Goal: Book appointment/travel/reservation

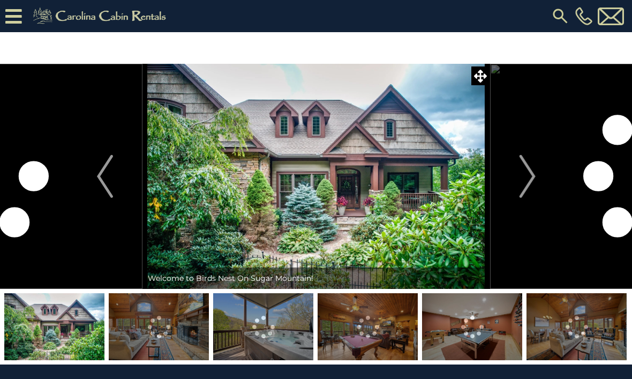
click at [537, 187] on button "Next" at bounding box center [527, 176] width 75 height 225
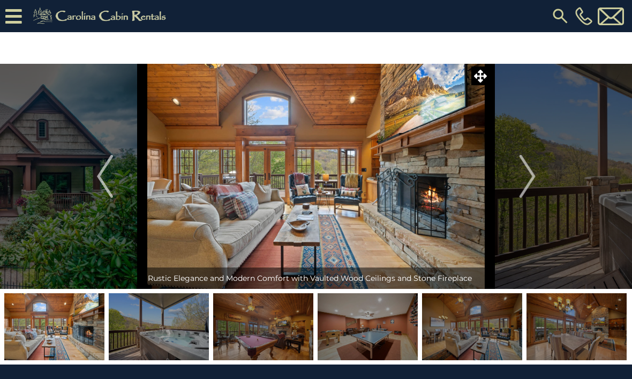
click at [532, 176] on img "Next" at bounding box center [527, 176] width 16 height 43
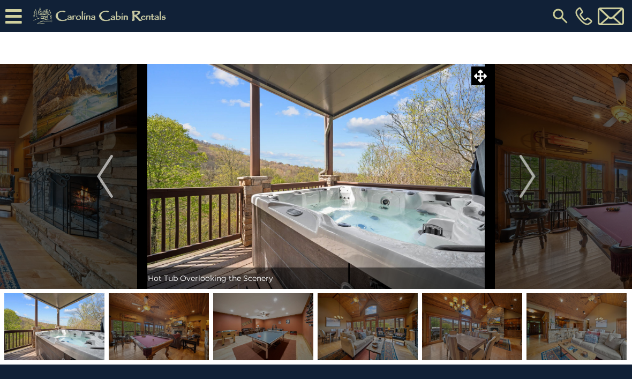
click at [520, 184] on img "Next" at bounding box center [527, 176] width 16 height 43
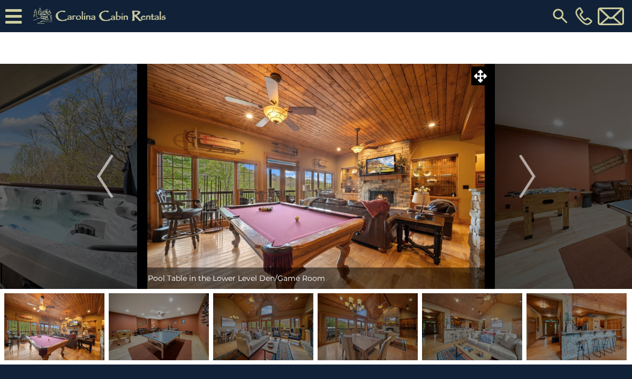
click at [525, 181] on img "Next" at bounding box center [527, 176] width 16 height 43
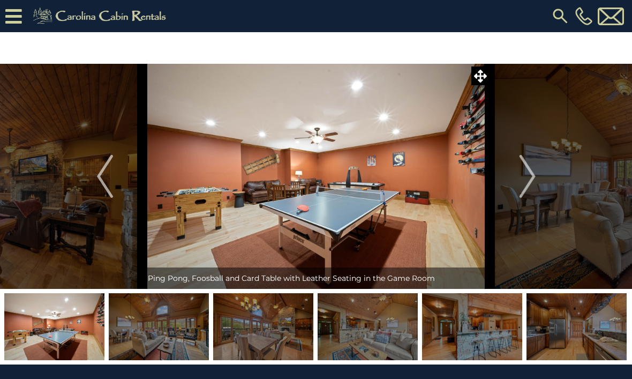
click at [530, 179] on img "Next" at bounding box center [527, 176] width 16 height 43
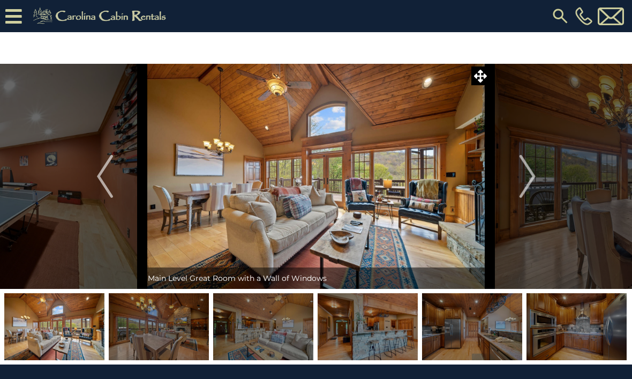
click at [522, 178] on img "Next" at bounding box center [527, 176] width 16 height 43
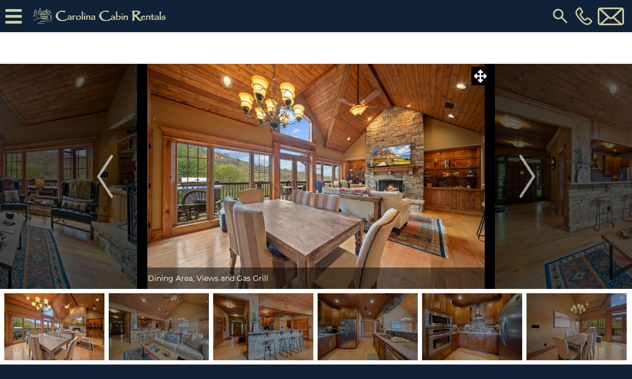
click at [528, 187] on img "Next" at bounding box center [527, 176] width 16 height 43
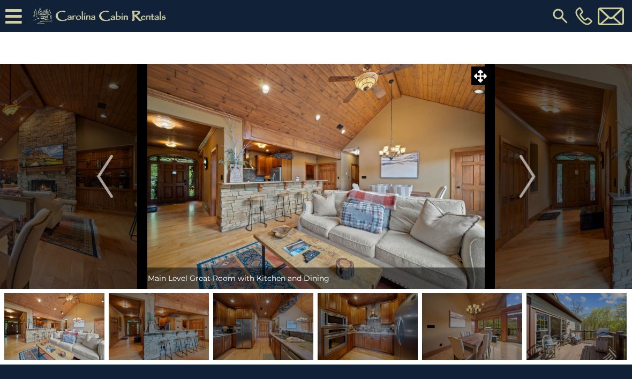
click at [526, 190] on img "Next" at bounding box center [527, 176] width 16 height 43
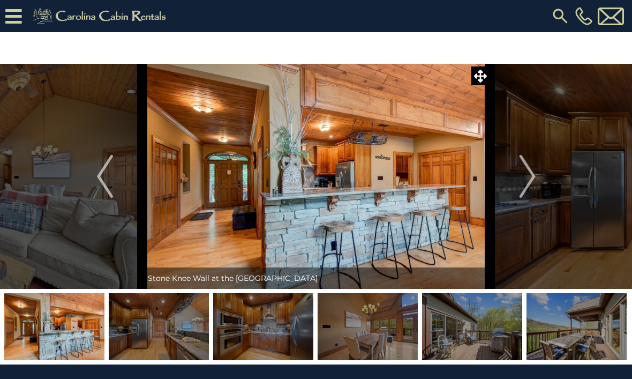
click at [532, 191] on img "Next" at bounding box center [527, 176] width 16 height 43
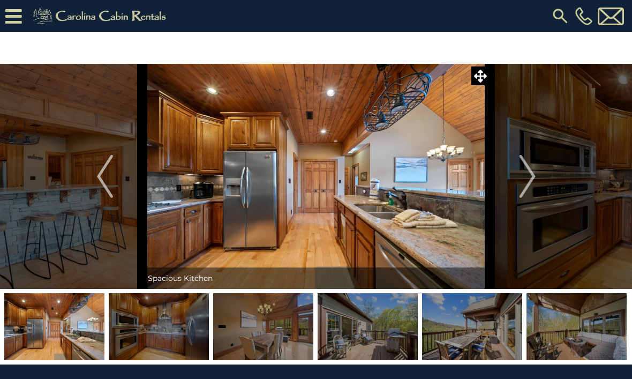
click at [530, 192] on img "Next" at bounding box center [527, 176] width 16 height 43
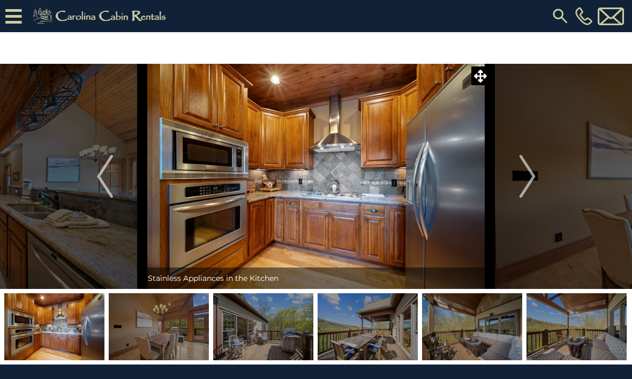
click at [530, 186] on img "Next" at bounding box center [527, 176] width 16 height 43
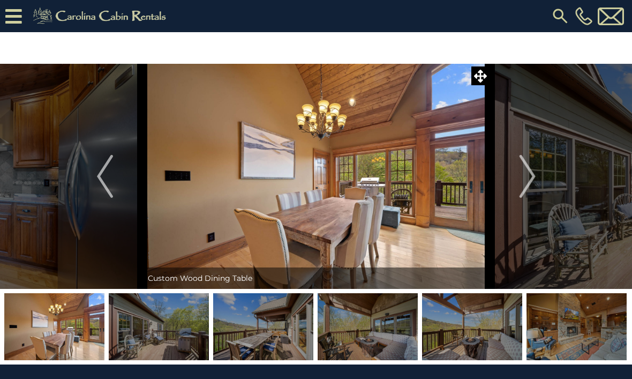
click at [527, 188] on img "Next" at bounding box center [527, 176] width 16 height 43
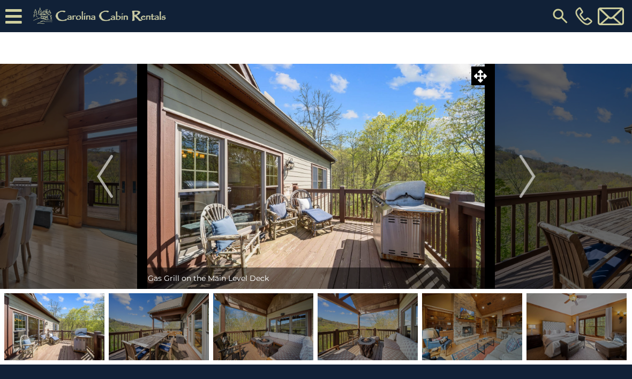
click at [532, 186] on img "Next" at bounding box center [527, 176] width 16 height 43
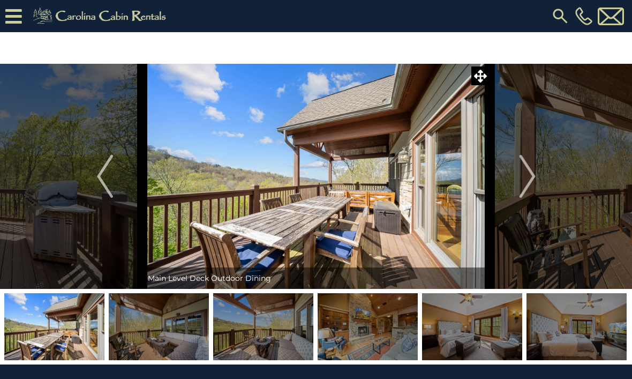
click at [533, 186] on img "Next" at bounding box center [527, 176] width 16 height 43
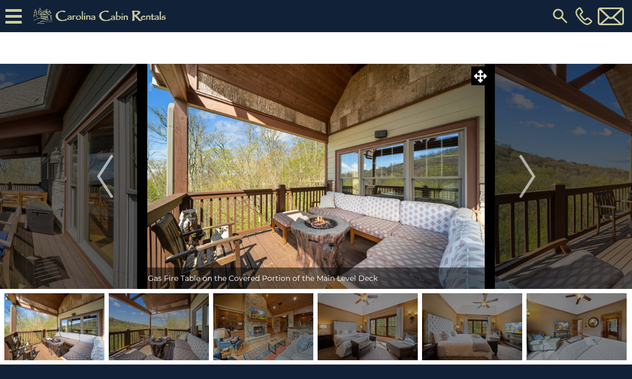
click at [534, 183] on img "Next" at bounding box center [527, 176] width 16 height 43
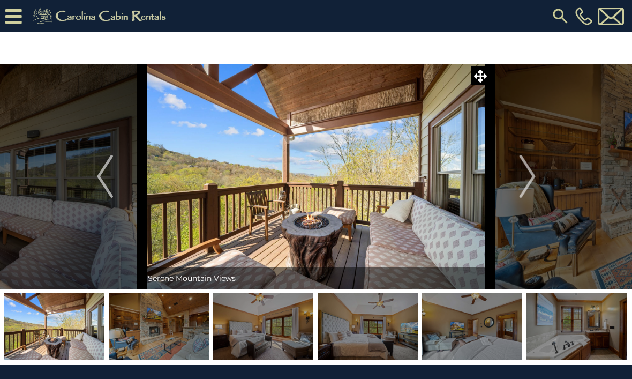
click at [535, 190] on img "Next" at bounding box center [527, 176] width 16 height 43
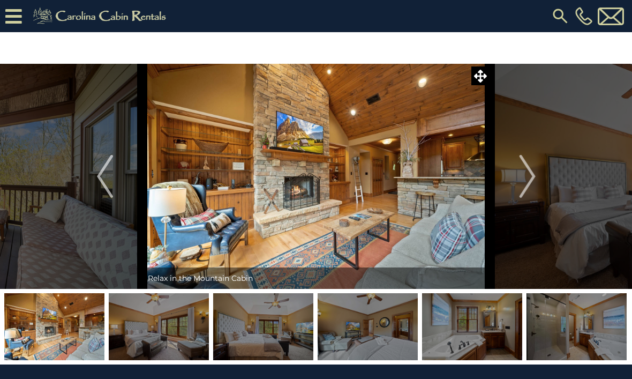
click at [527, 191] on img "Next" at bounding box center [527, 176] width 16 height 43
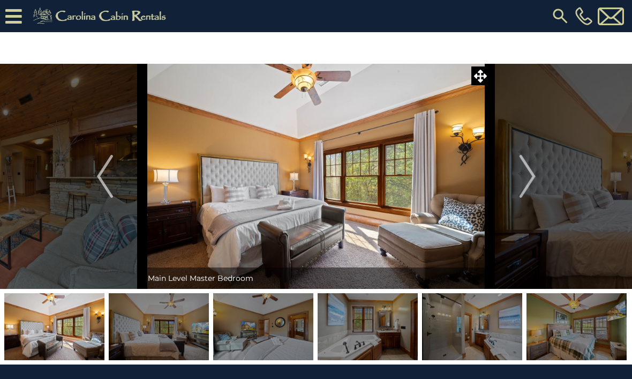
click at [525, 184] on img "Next" at bounding box center [527, 176] width 16 height 43
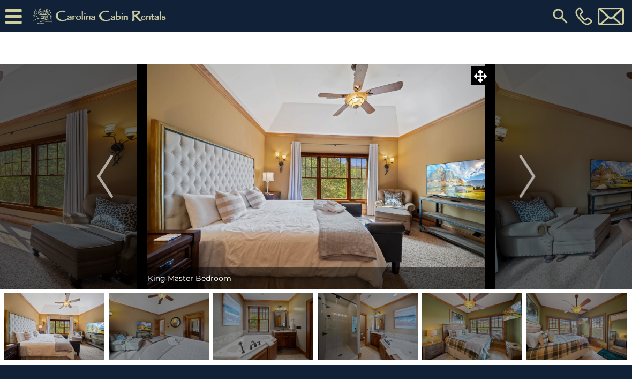
click at [103, 189] on img "Previous" at bounding box center [105, 176] width 16 height 43
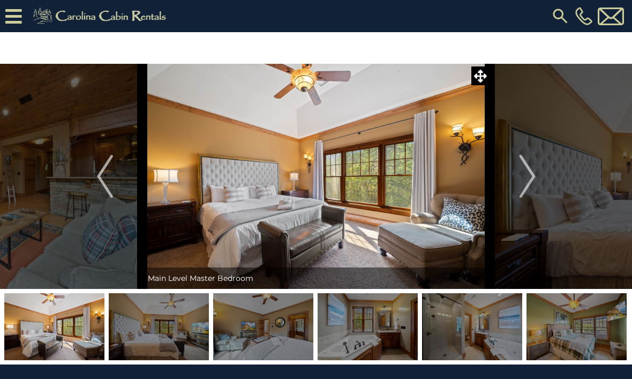
click at [535, 184] on img "Next" at bounding box center [527, 176] width 16 height 43
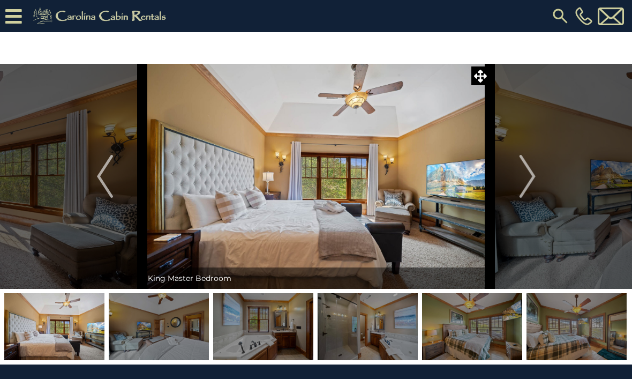
click at [535, 186] on img "Next" at bounding box center [527, 176] width 16 height 43
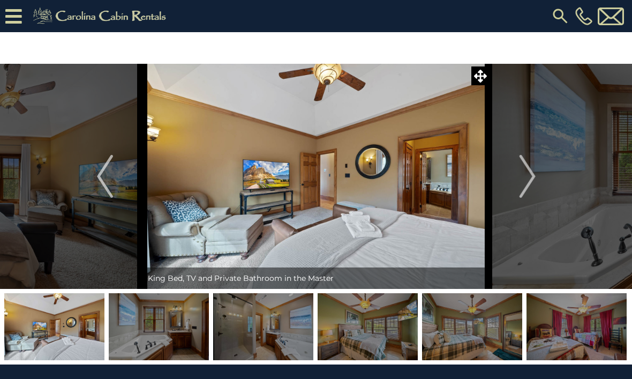
click at [531, 181] on img "Next" at bounding box center [527, 176] width 16 height 43
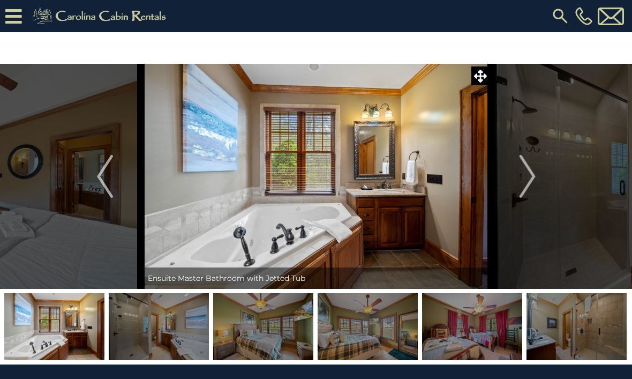
click at [531, 188] on img "Next" at bounding box center [527, 176] width 16 height 43
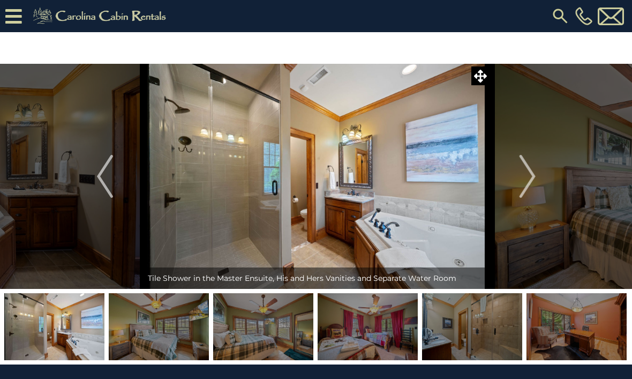
click at [534, 184] on img "Next" at bounding box center [527, 176] width 16 height 43
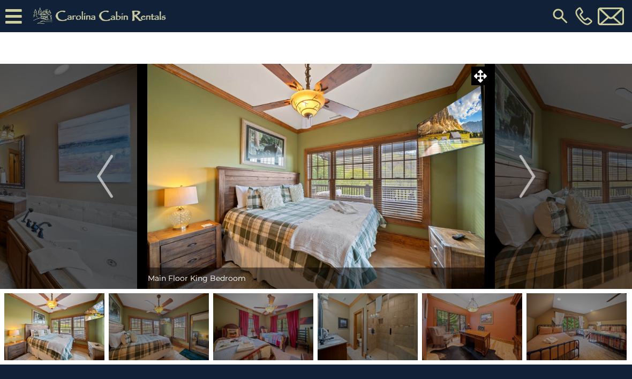
click at [532, 184] on img "Next" at bounding box center [527, 176] width 16 height 43
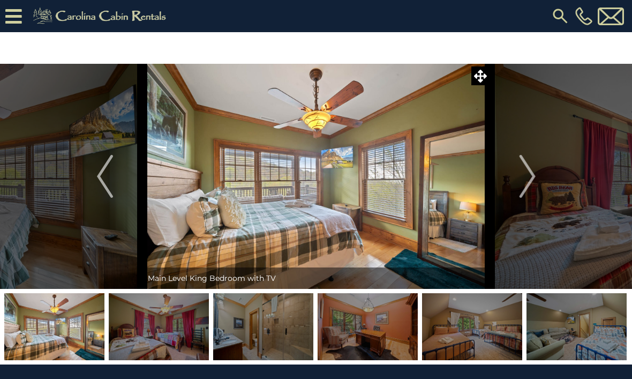
click at [106, 190] on img "Previous" at bounding box center [105, 176] width 16 height 43
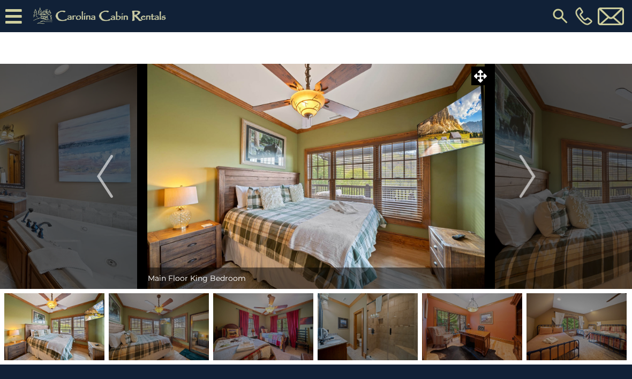
click at [540, 179] on button "Next" at bounding box center [527, 176] width 75 height 225
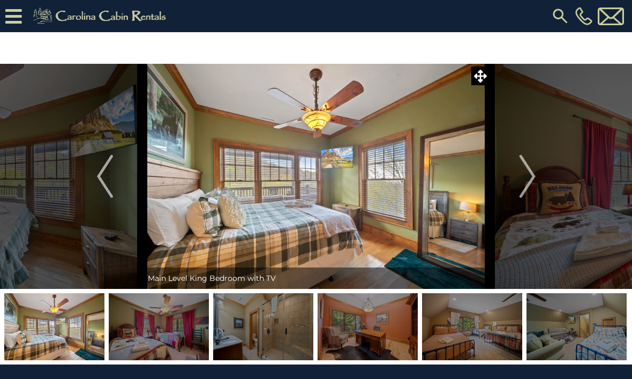
click at [535, 182] on img "Next" at bounding box center [527, 176] width 16 height 43
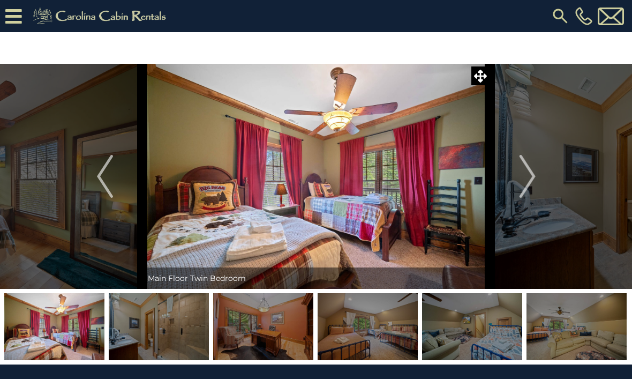
click at [539, 180] on button "Next" at bounding box center [527, 176] width 75 height 225
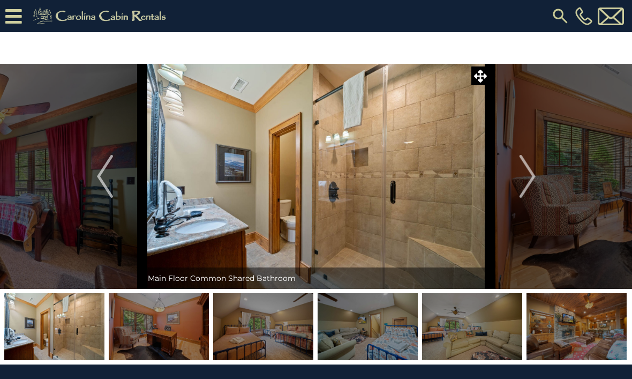
click at [532, 186] on img "Next" at bounding box center [527, 176] width 16 height 43
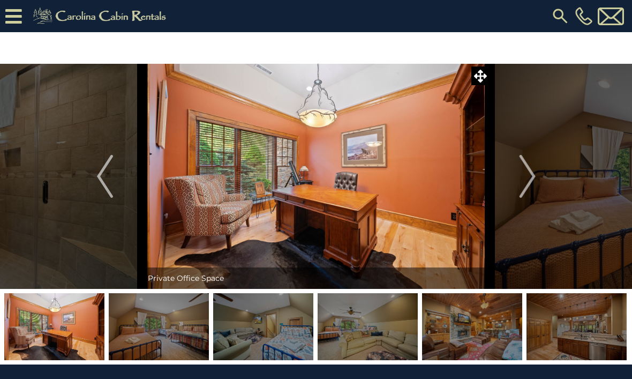
click at [535, 186] on img "Next" at bounding box center [527, 176] width 16 height 43
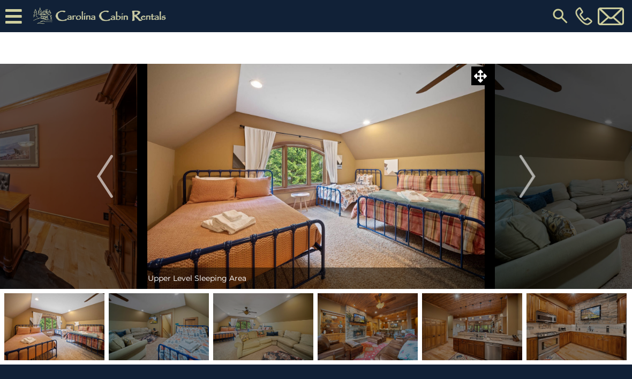
click at [536, 182] on button "Next" at bounding box center [527, 176] width 75 height 225
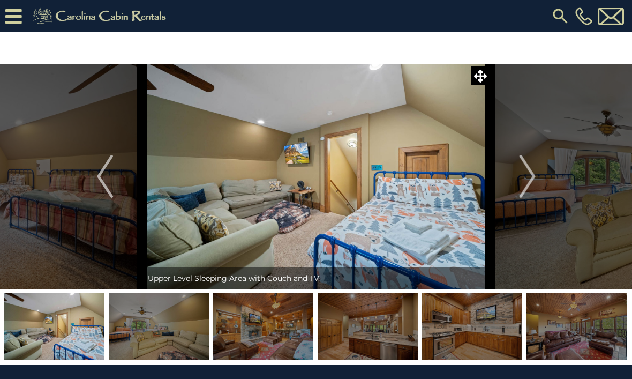
click at [530, 190] on img "Next" at bounding box center [527, 176] width 16 height 43
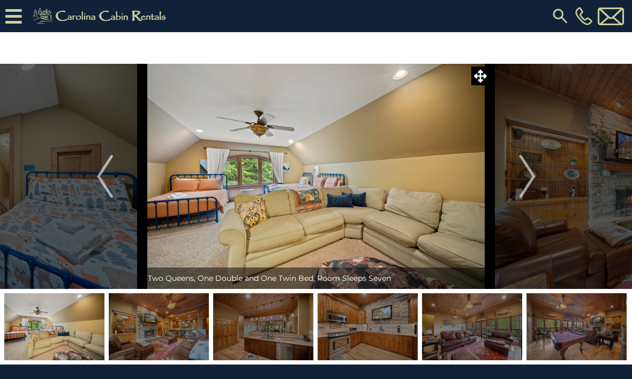
click at [533, 187] on img "Next" at bounding box center [527, 176] width 16 height 43
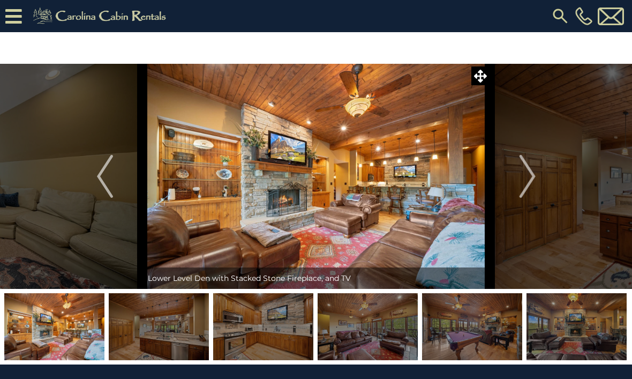
click at [532, 191] on img "Next" at bounding box center [527, 176] width 16 height 43
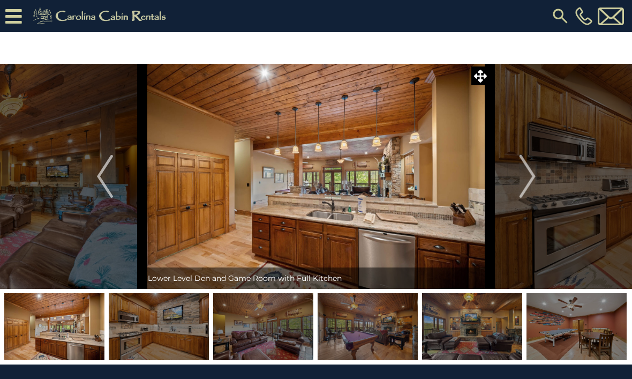
click at [531, 187] on img "Next" at bounding box center [527, 176] width 16 height 43
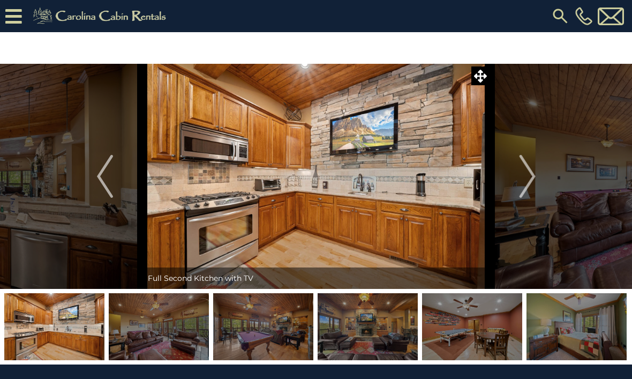
click at [530, 187] on img "Next" at bounding box center [527, 176] width 16 height 43
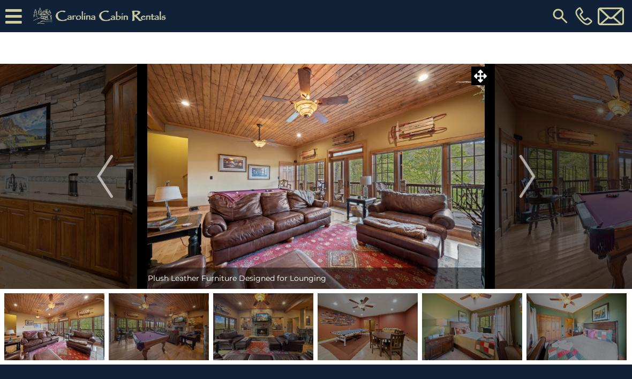
click at [534, 185] on img "Next" at bounding box center [527, 176] width 16 height 43
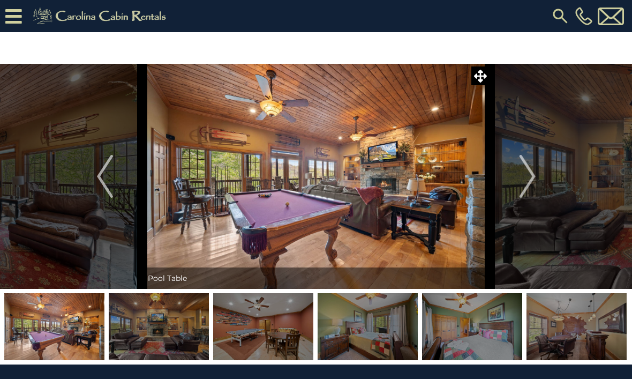
click at [534, 187] on img "Next" at bounding box center [527, 176] width 16 height 43
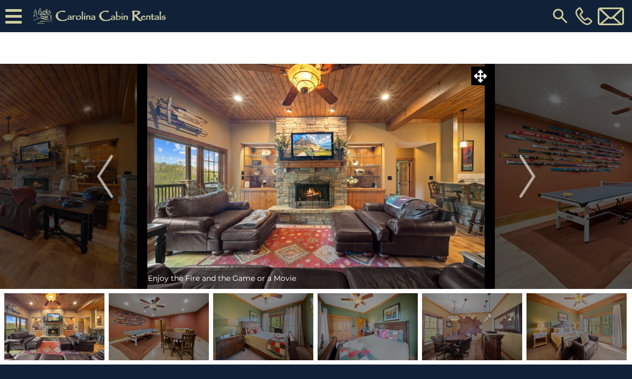
click at [531, 189] on img "Next" at bounding box center [527, 176] width 16 height 43
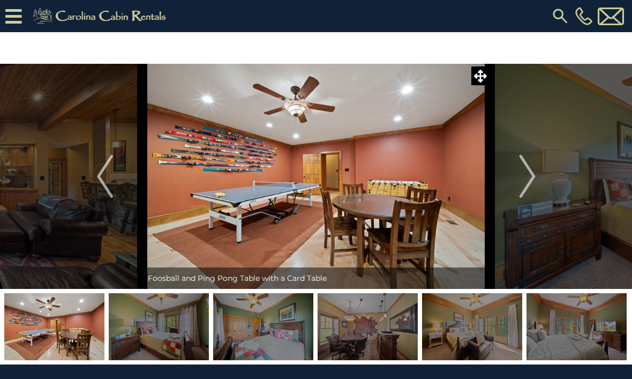
click at [530, 186] on img "Next" at bounding box center [527, 176] width 16 height 43
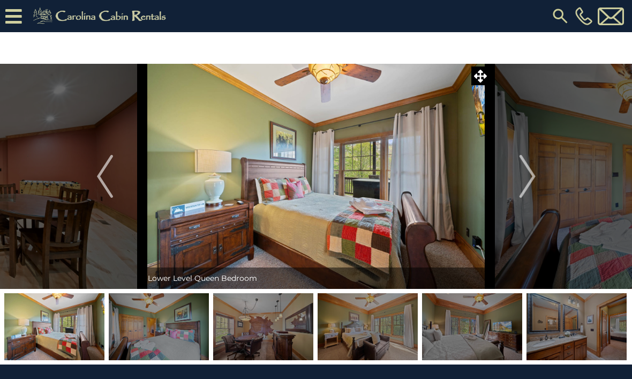
click at [528, 189] on img "Next" at bounding box center [527, 176] width 16 height 43
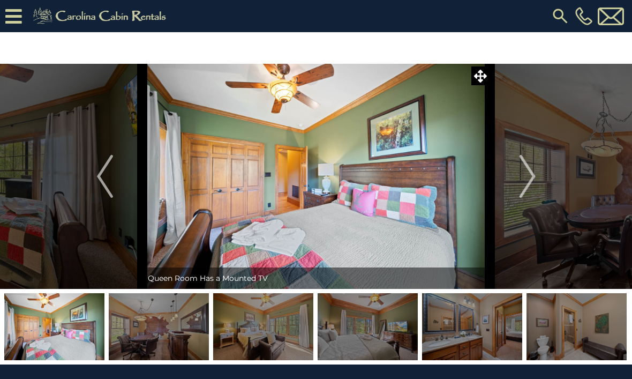
click at [529, 184] on img "Next" at bounding box center [527, 176] width 16 height 43
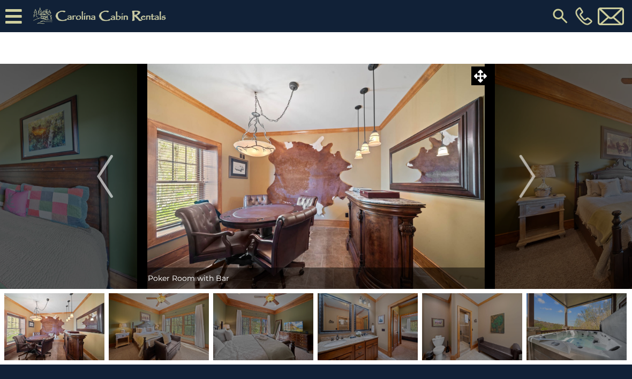
click at [531, 180] on img "Next" at bounding box center [527, 176] width 16 height 43
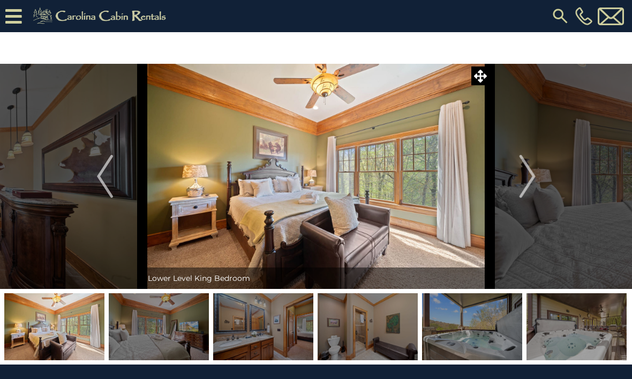
click at [531, 184] on img "Next" at bounding box center [527, 176] width 16 height 43
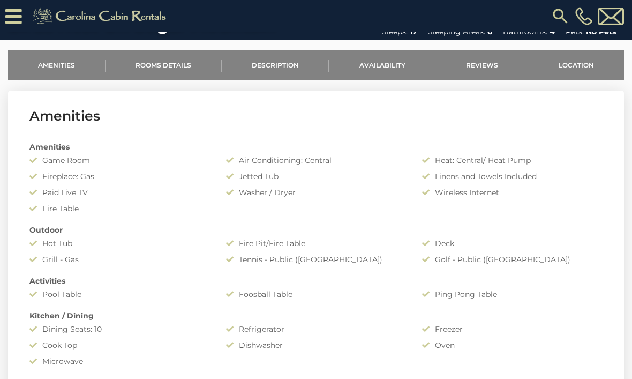
click at [384, 69] on link "Availability" at bounding box center [382, 64] width 107 height 29
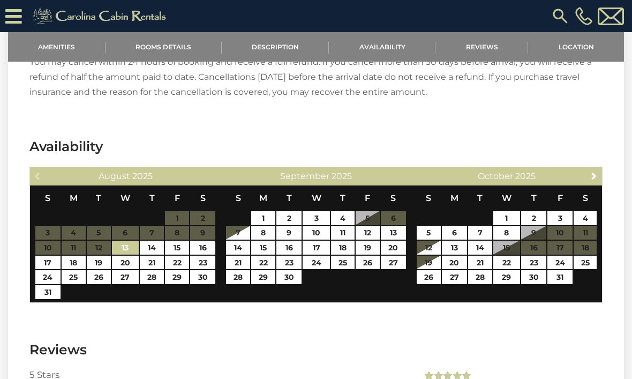
scroll to position [1932, 0]
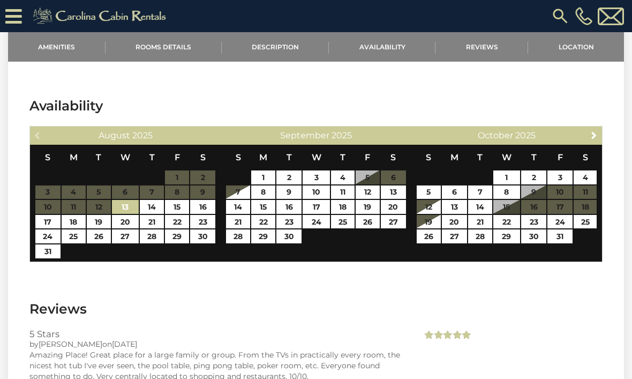
click at [592, 133] on span "Next" at bounding box center [594, 135] width 9 height 9
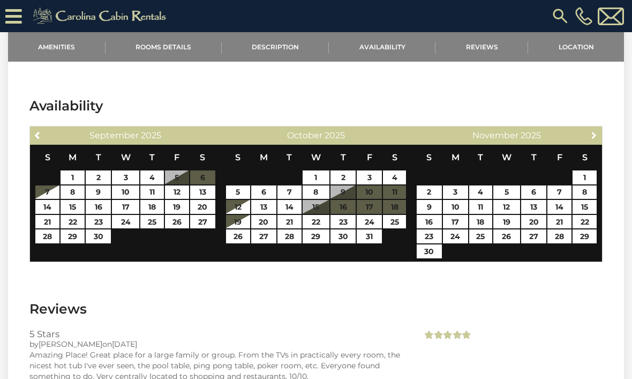
click at [591, 132] on span "Next" at bounding box center [594, 135] width 9 height 9
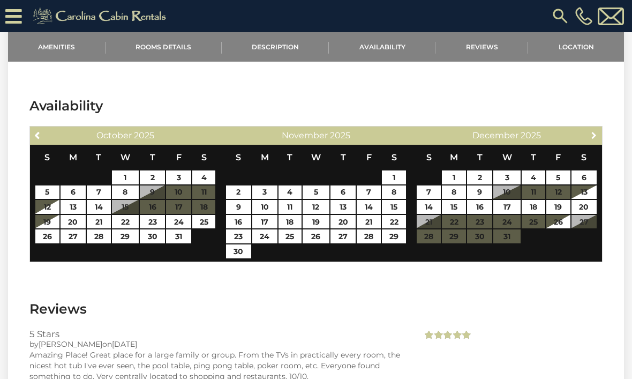
click at [588, 135] on link "Next" at bounding box center [594, 134] width 13 height 13
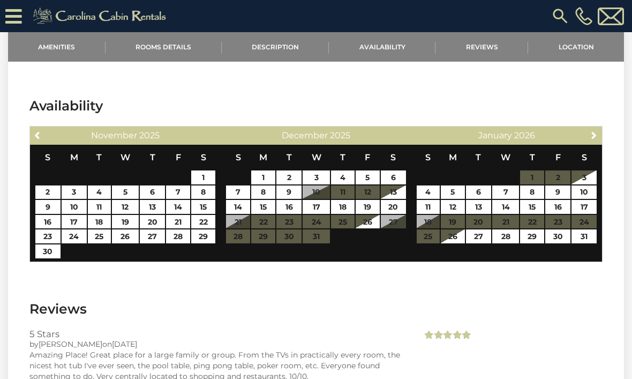
click at [590, 134] on span "Next" at bounding box center [594, 135] width 9 height 9
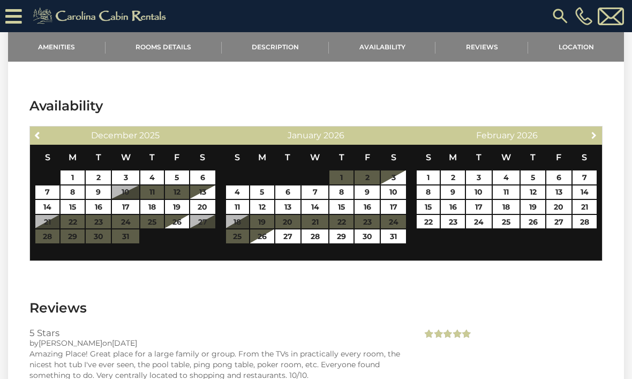
click at [591, 135] on span "Next" at bounding box center [594, 135] width 9 height 9
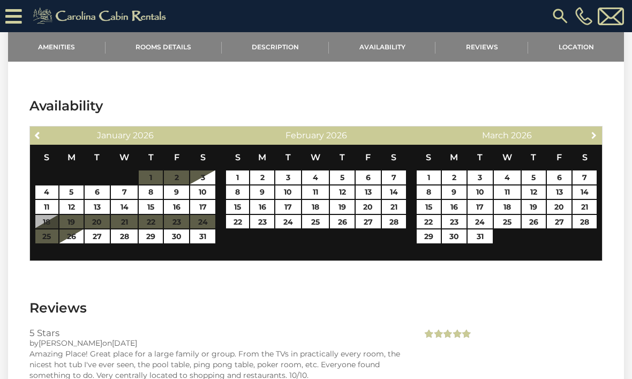
click at [592, 131] on span "Next" at bounding box center [594, 135] width 9 height 9
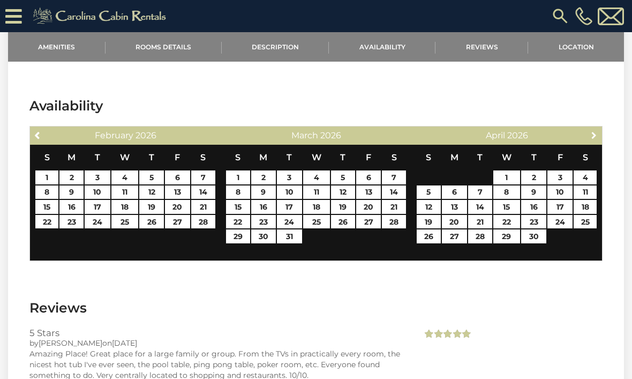
click at [588, 134] on link "Next" at bounding box center [594, 134] width 13 height 13
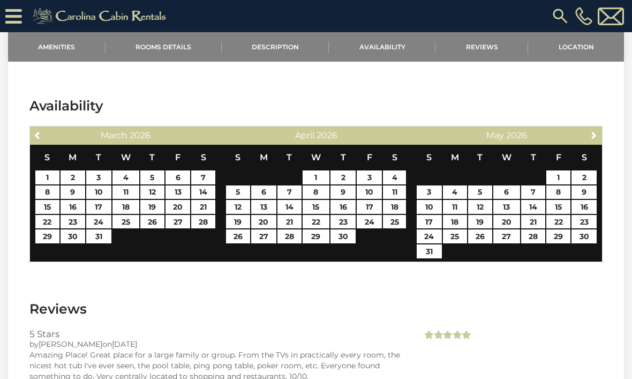
click at [591, 133] on span "Next" at bounding box center [594, 135] width 9 height 9
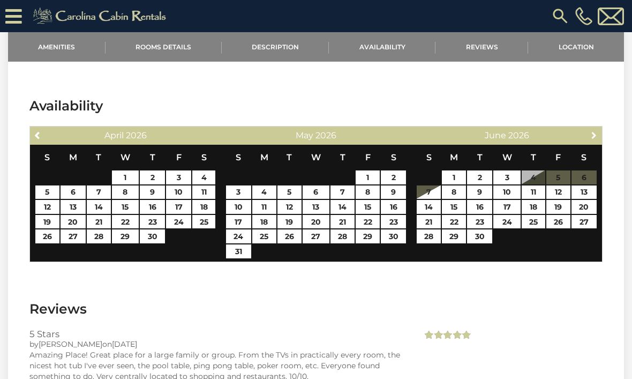
click at [590, 136] on span "Next" at bounding box center [594, 135] width 9 height 9
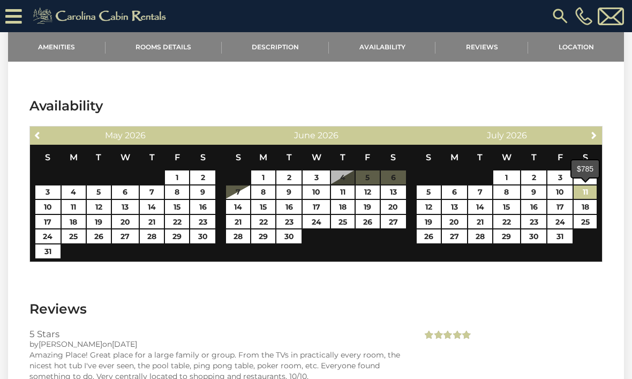
click at [590, 191] on link "11" at bounding box center [585, 192] width 23 height 14
type input "**********"
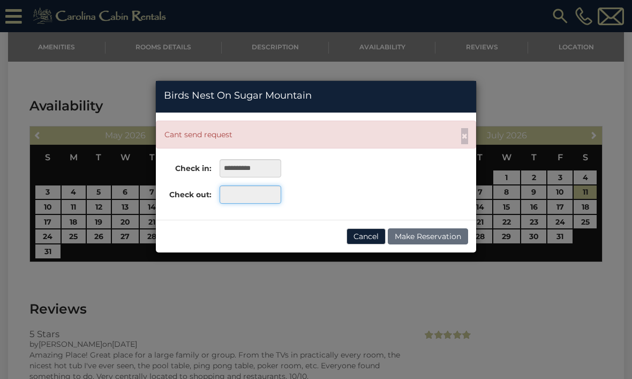
click at [236, 197] on input "text" at bounding box center [251, 194] width 62 height 18
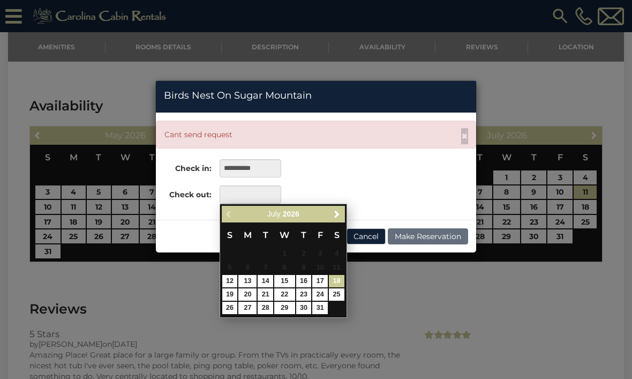
click at [341, 277] on link "18" at bounding box center [337, 281] width 16 height 12
type input "**********"
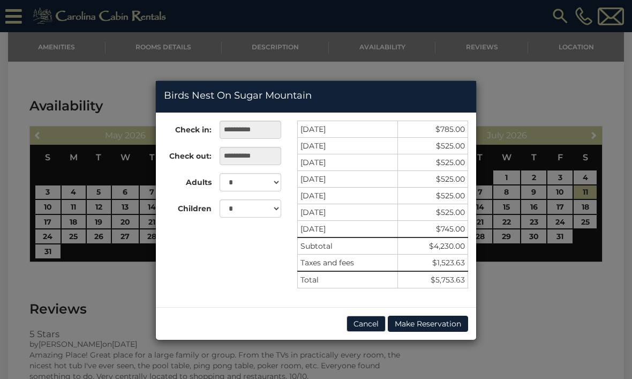
click at [365, 322] on button "Cancel" at bounding box center [366, 323] width 39 height 16
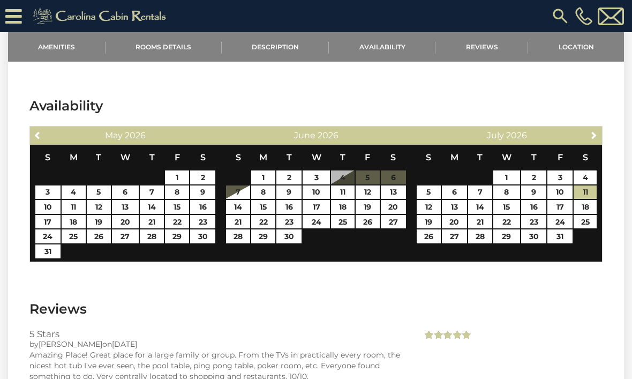
click at [181, 48] on link "Rooms Details" at bounding box center [164, 46] width 116 height 29
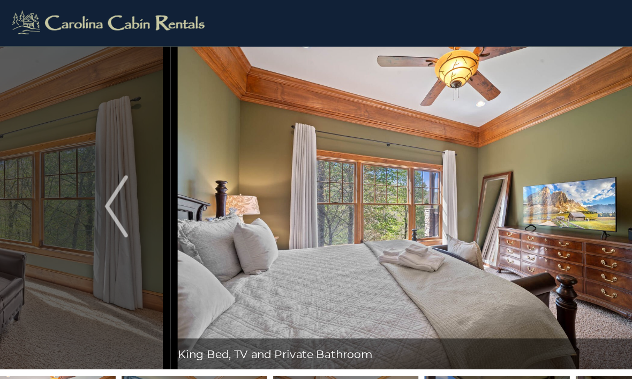
scroll to position [0, 0]
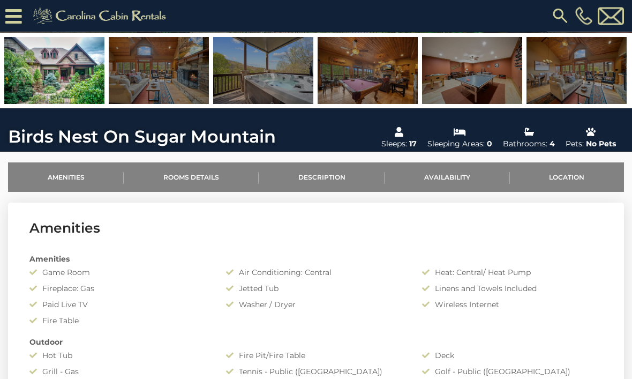
scroll to position [272, 0]
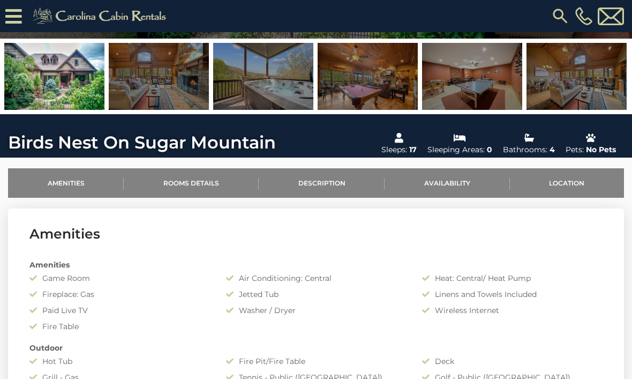
click at [16, 8] on icon at bounding box center [13, 16] width 17 height 19
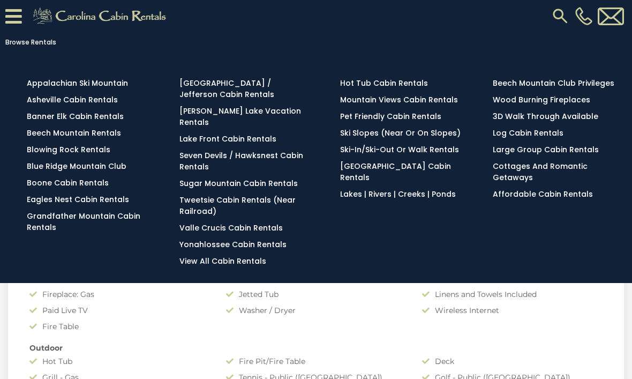
click at [82, 122] on link "Banner Elk Cabin Rentals" at bounding box center [75, 116] width 97 height 11
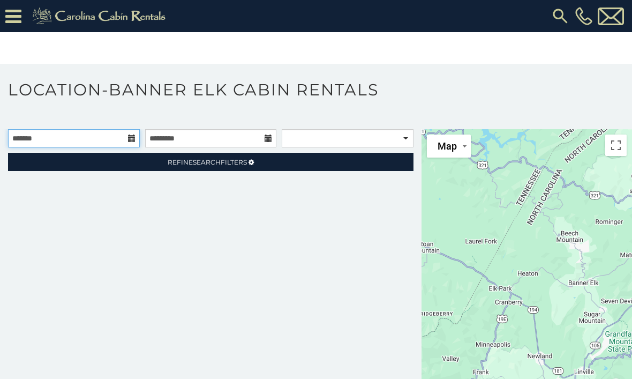
click at [127, 137] on input "text" at bounding box center [74, 138] width 132 height 18
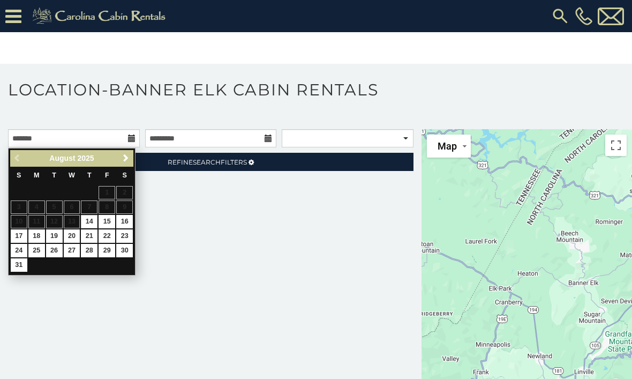
click at [127, 160] on span "Next" at bounding box center [126, 158] width 9 height 9
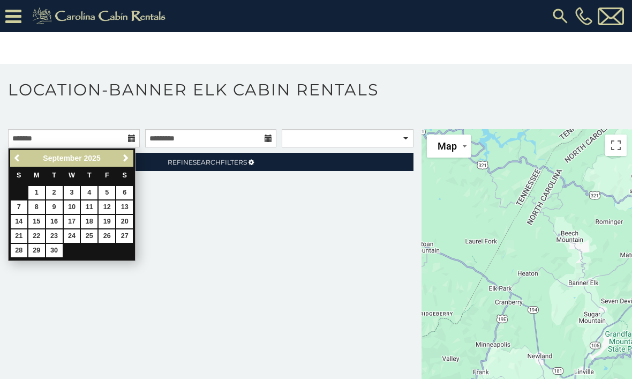
click at [126, 160] on span "Next" at bounding box center [126, 158] width 9 height 9
click at [126, 161] on span "Next" at bounding box center [126, 158] width 9 height 9
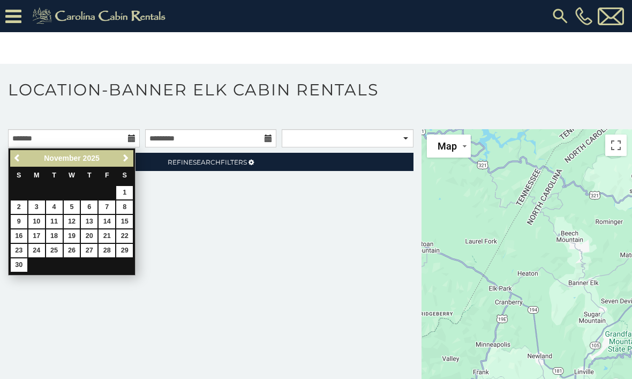
click at [125, 160] on span "Next" at bounding box center [126, 158] width 9 height 9
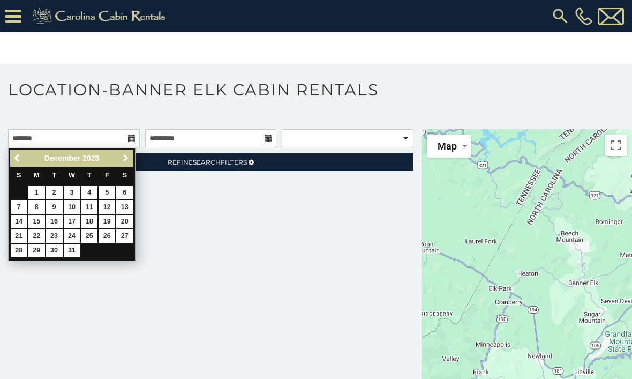
click at [124, 161] on span "Next" at bounding box center [126, 158] width 9 height 9
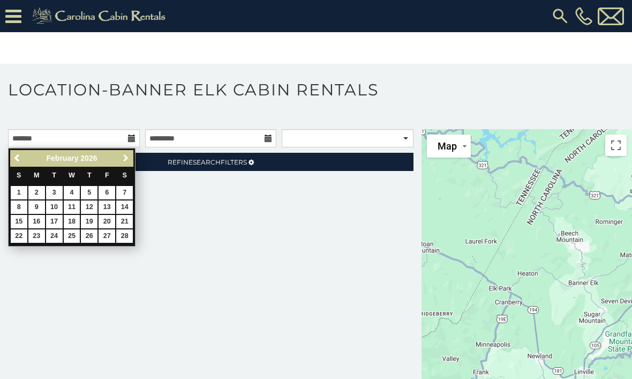
click at [124, 162] on span "Next" at bounding box center [126, 158] width 9 height 9
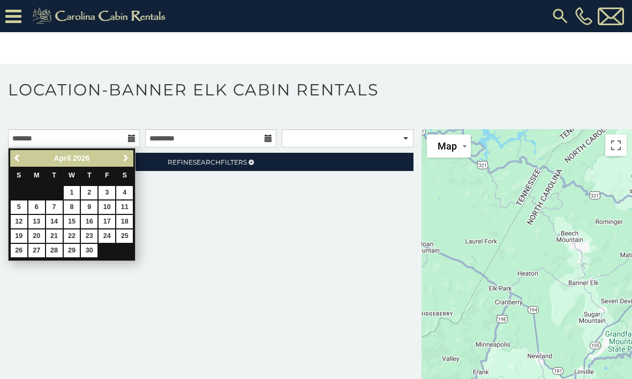
click at [123, 164] on link "Next" at bounding box center [125, 158] width 13 height 13
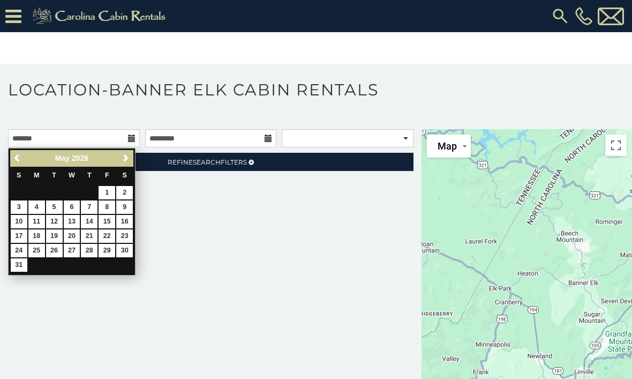
click at [122, 161] on span "Next" at bounding box center [126, 158] width 9 height 9
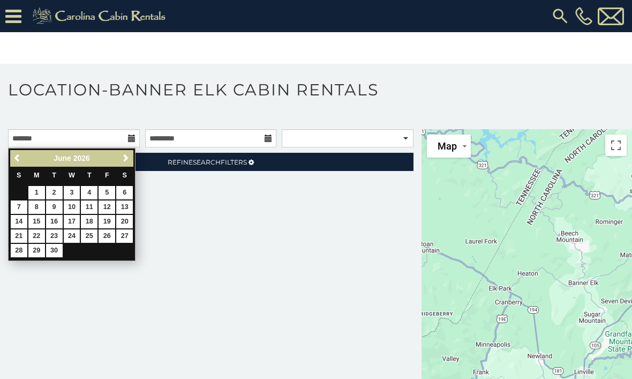
click at [122, 161] on span "Next" at bounding box center [126, 158] width 9 height 9
click at [123, 160] on span "Next" at bounding box center [126, 158] width 9 height 9
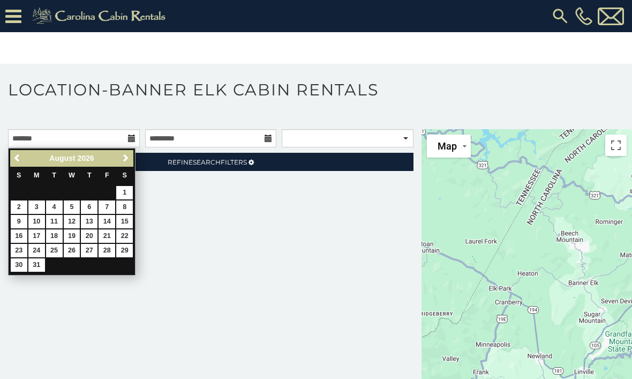
click at [16, 158] on span "Previous" at bounding box center [17, 158] width 9 height 9
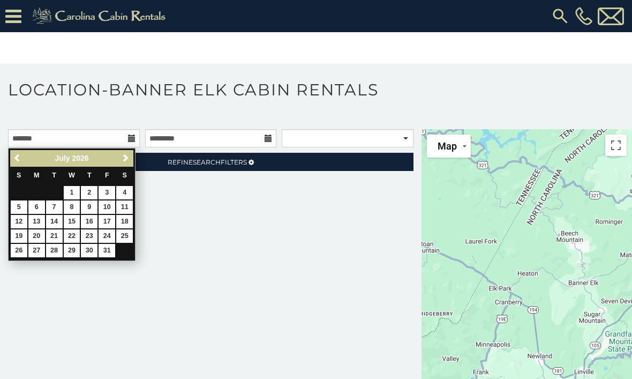
click at [125, 190] on link "4" at bounding box center [124, 192] width 17 height 13
type input "**********"
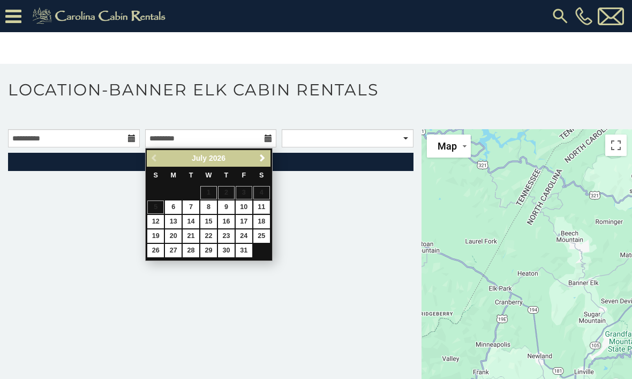
click at [262, 205] on link "11" at bounding box center [261, 206] width 17 height 13
type input "**********"
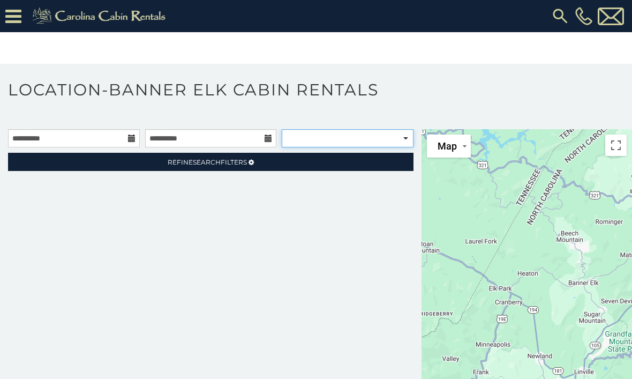
click at [405, 140] on select "**********" at bounding box center [348, 138] width 132 height 18
select select "**********"
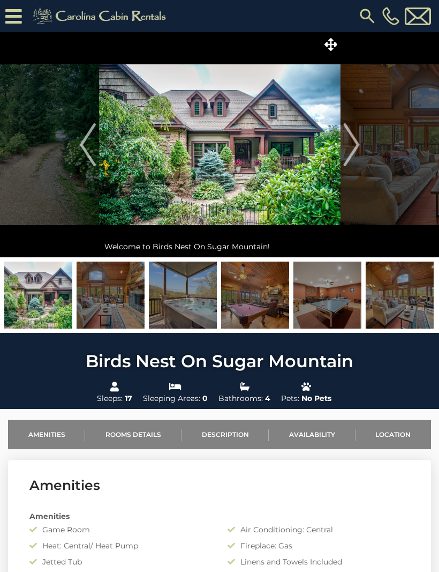
click at [369, 13] on img at bounding box center [367, 15] width 19 height 19
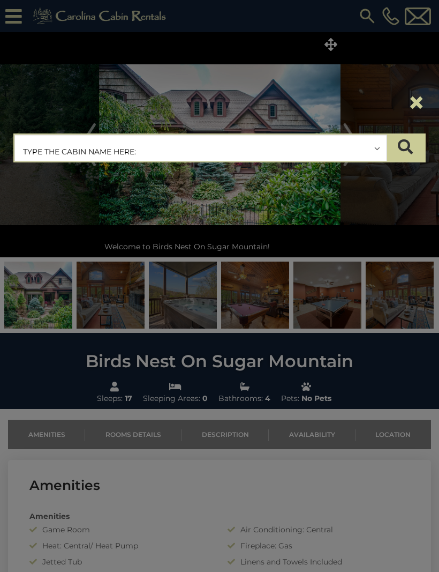
click at [102, 152] on input "text" at bounding box center [201, 148] width 372 height 27
click at [94, 146] on input "*****" at bounding box center [201, 148] width 372 height 27
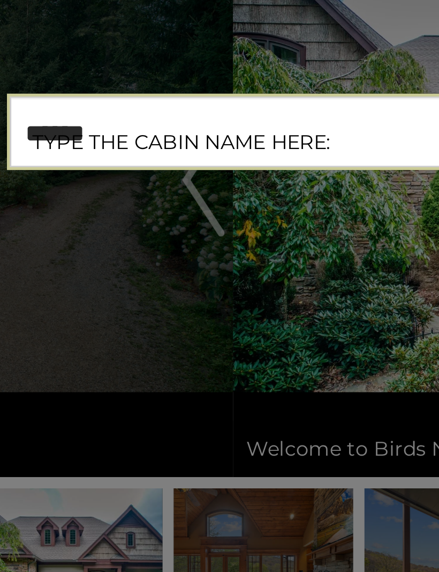
type input "******"
click at [63, 135] on input "******" at bounding box center [201, 148] width 372 height 27
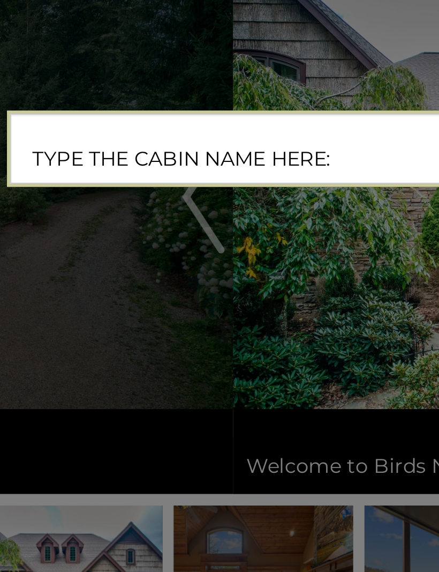
click at [115, 135] on input "text" at bounding box center [201, 148] width 372 height 27
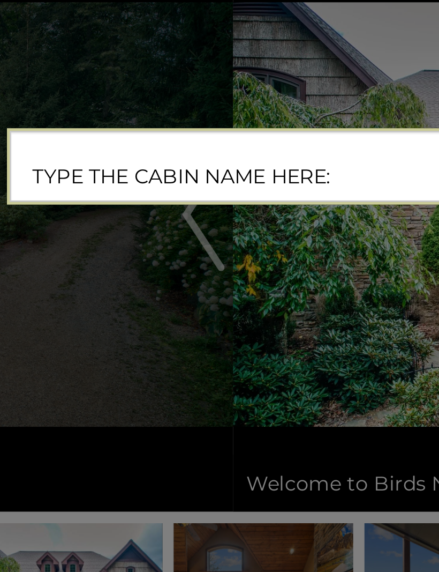
click at [83, 135] on input "text" at bounding box center [201, 148] width 372 height 27
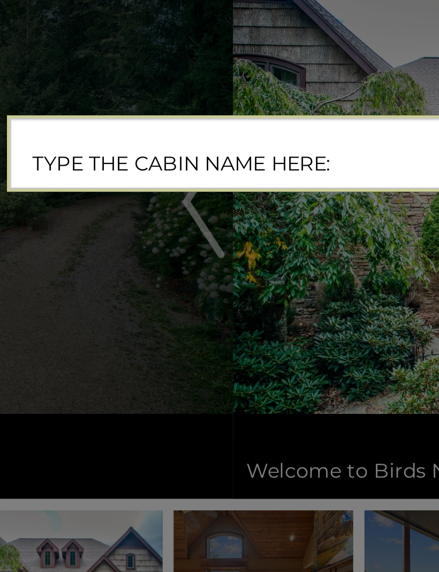
click at [55, 135] on input "text" at bounding box center [201, 148] width 372 height 27
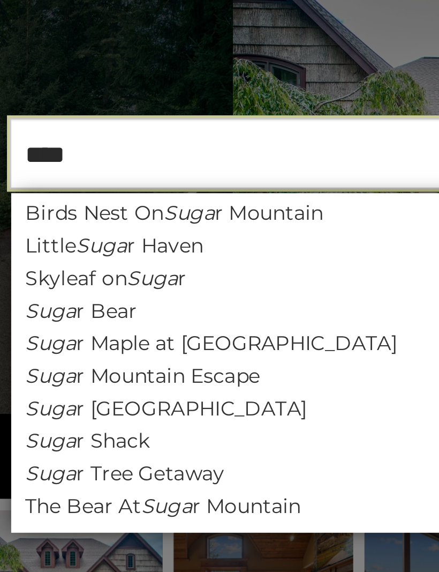
type input "*****"
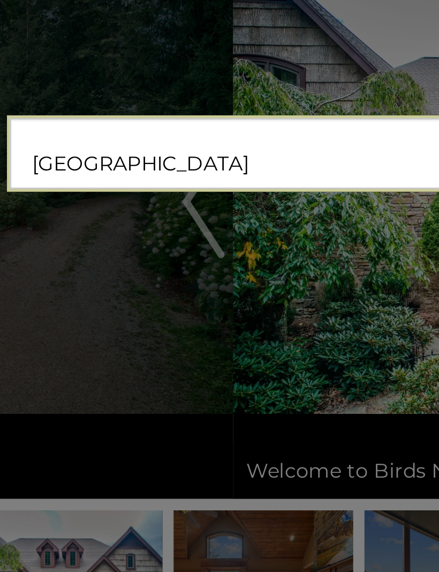
click at [395, 134] on button "submit" at bounding box center [405, 147] width 37 height 27
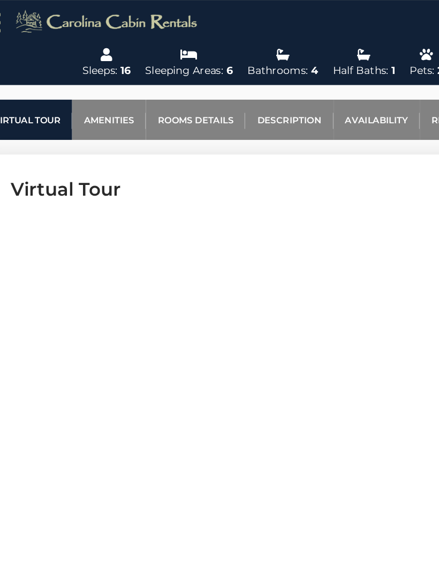
scroll to position [367, 0]
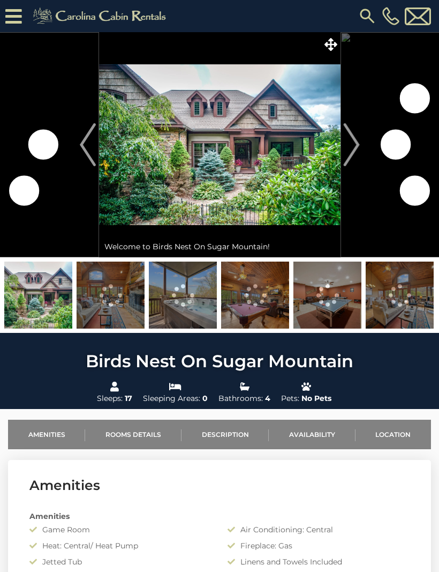
scroll to position [0, 11]
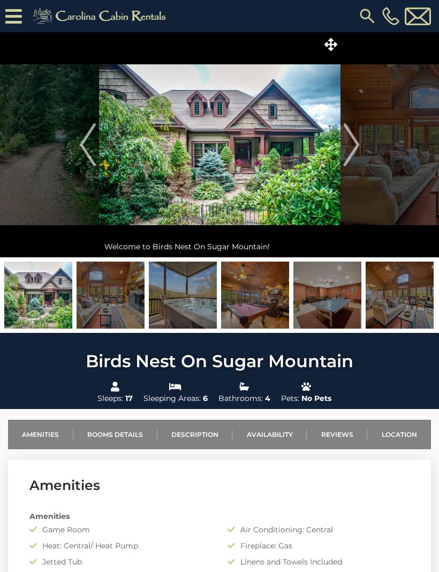
click at [55, 290] on img at bounding box center [38, 294] width 68 height 67
click at [358, 146] on img "Next" at bounding box center [351, 144] width 16 height 43
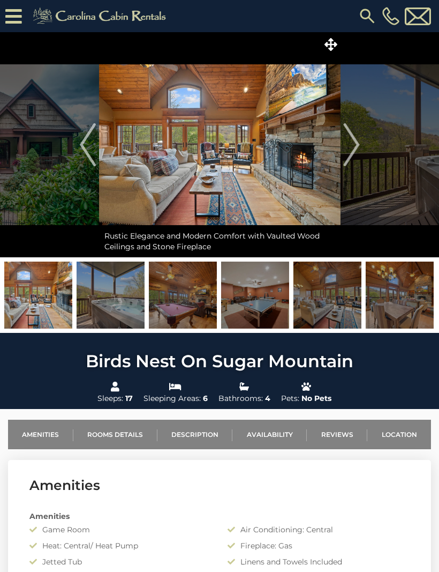
click at [330, 51] on span at bounding box center [331, 44] width 19 height 19
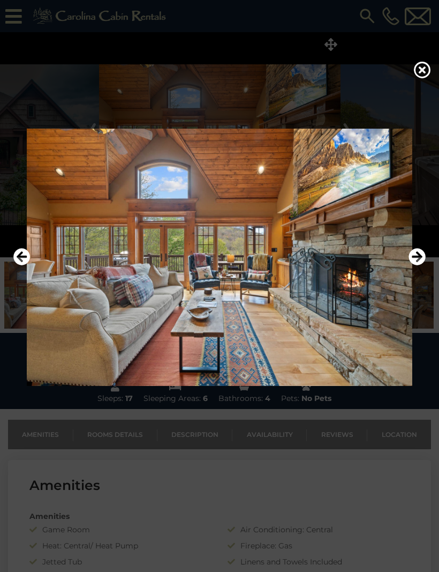
click at [422, 265] on icon "Next" at bounding box center [417, 256] width 17 height 17
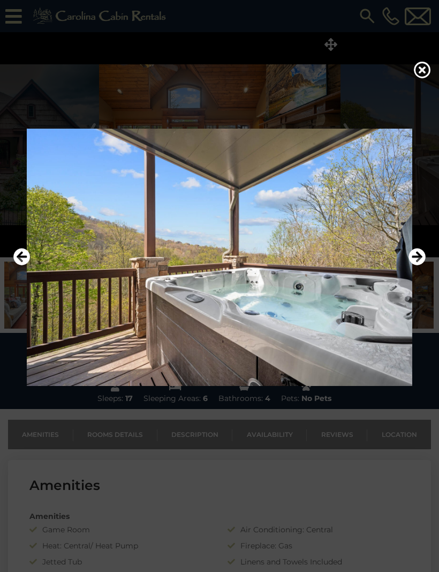
click at [420, 265] on icon "Next" at bounding box center [417, 256] width 17 height 17
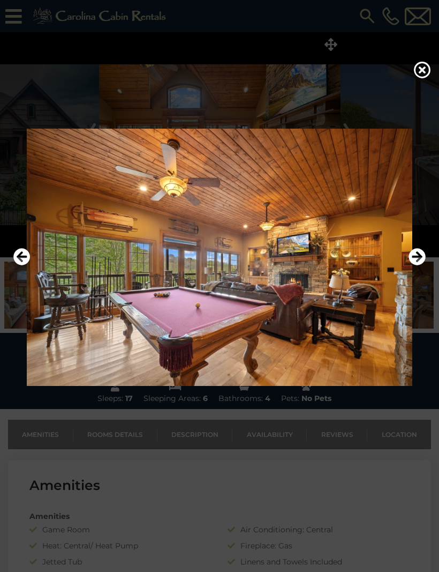
click at [417, 265] on icon "Next" at bounding box center [417, 256] width 17 height 17
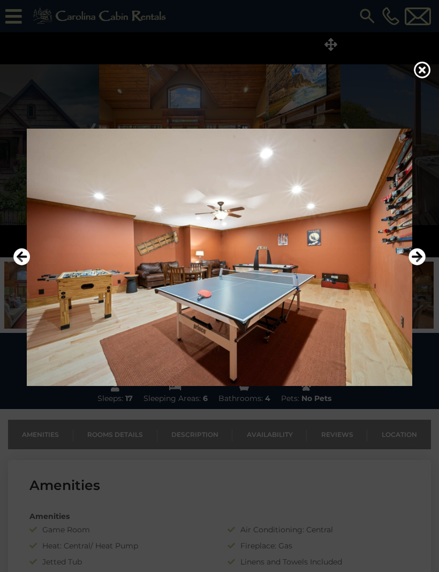
click at [418, 265] on icon "Next" at bounding box center [417, 256] width 17 height 17
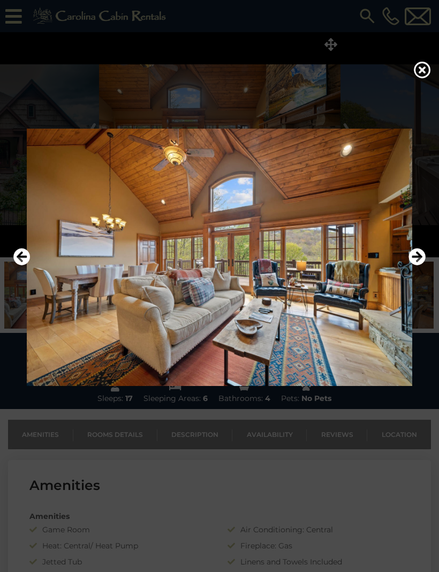
click at [415, 265] on icon "Next" at bounding box center [417, 256] width 17 height 17
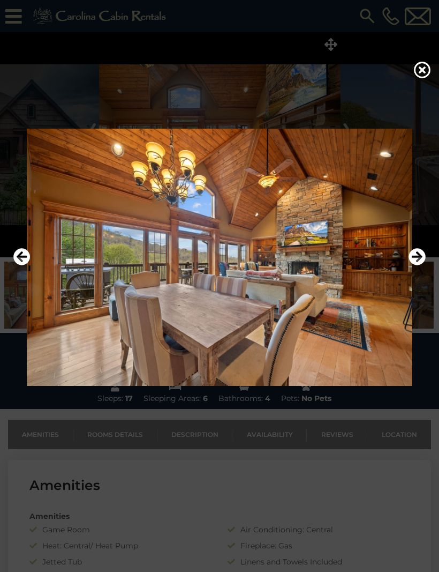
click at [416, 265] on icon "Next" at bounding box center [417, 256] width 17 height 17
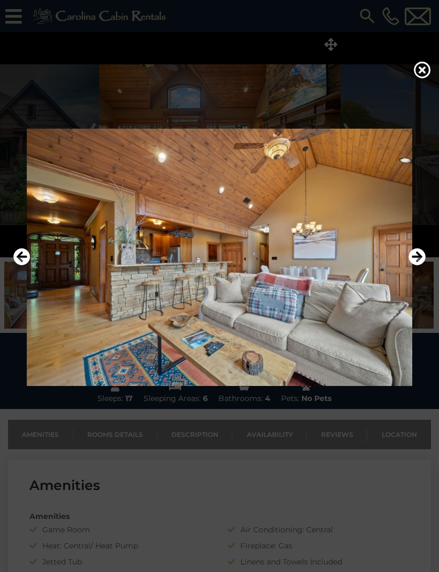
click at [415, 265] on icon "Next" at bounding box center [417, 256] width 17 height 17
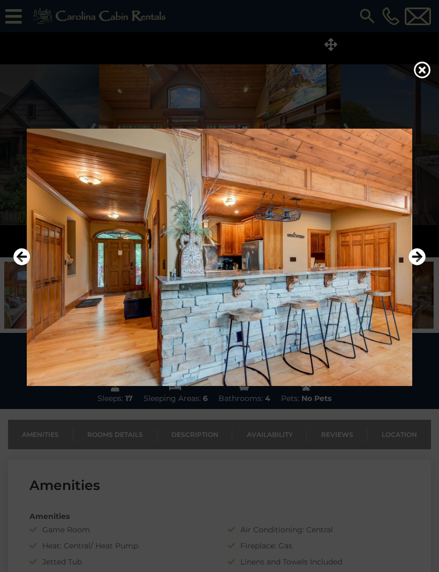
click at [418, 265] on icon "Next" at bounding box center [417, 256] width 17 height 17
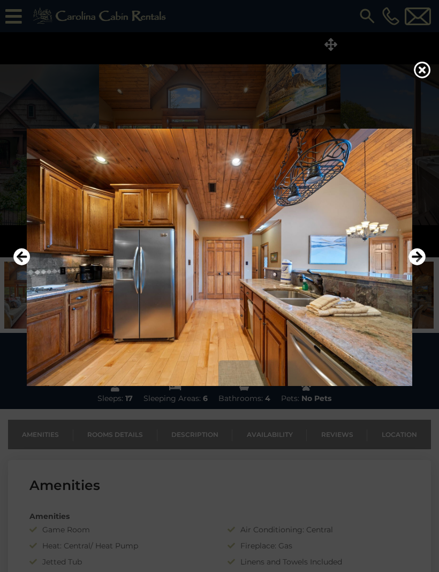
click at [418, 265] on icon "Next" at bounding box center [417, 256] width 17 height 17
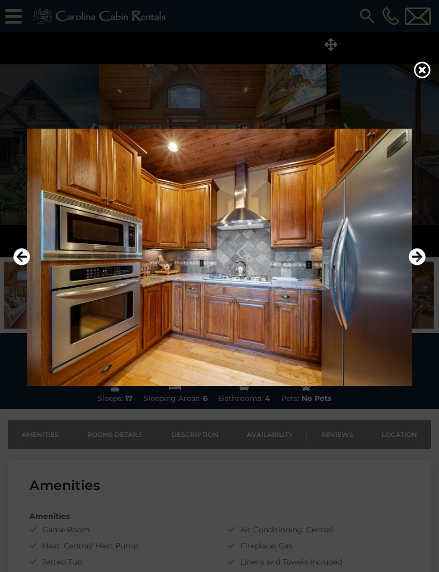
click at [414, 265] on icon "Next" at bounding box center [417, 256] width 17 height 17
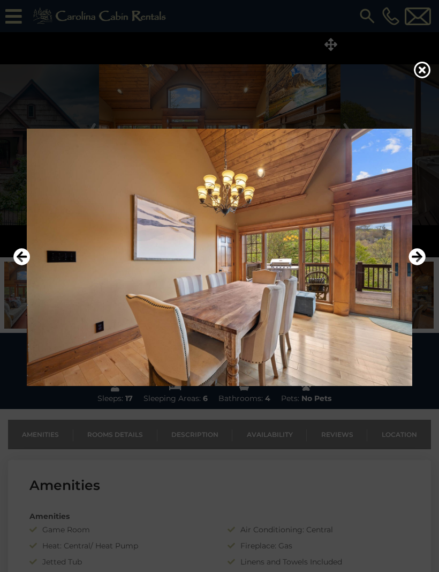
click at [418, 265] on icon "Next" at bounding box center [417, 256] width 17 height 17
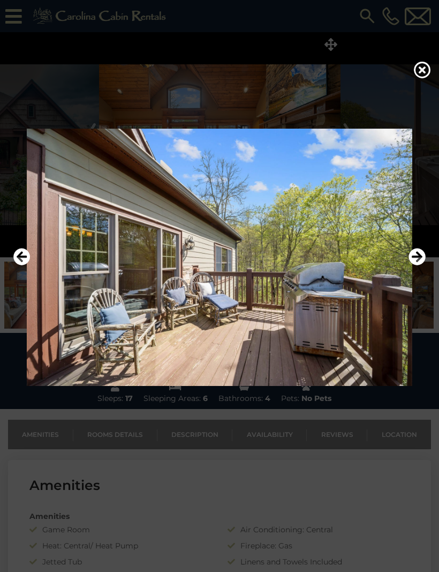
click at [416, 265] on icon "Next" at bounding box center [417, 256] width 17 height 17
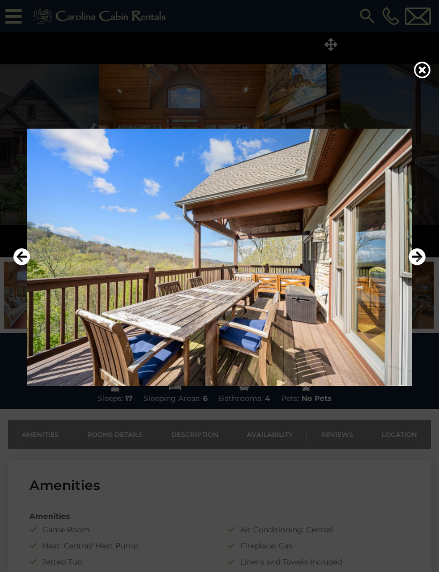
click at [417, 265] on icon "Next" at bounding box center [417, 256] width 17 height 17
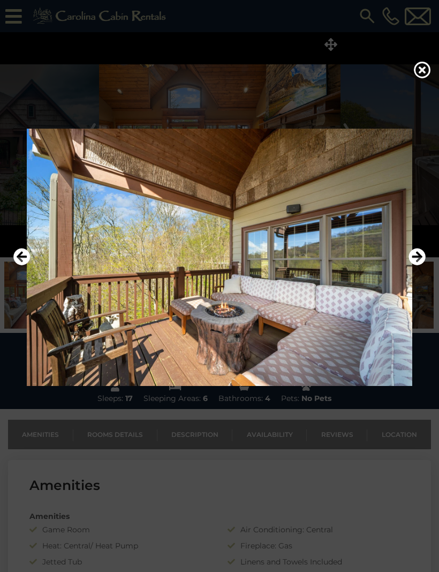
click at [419, 265] on icon "Next" at bounding box center [417, 256] width 17 height 17
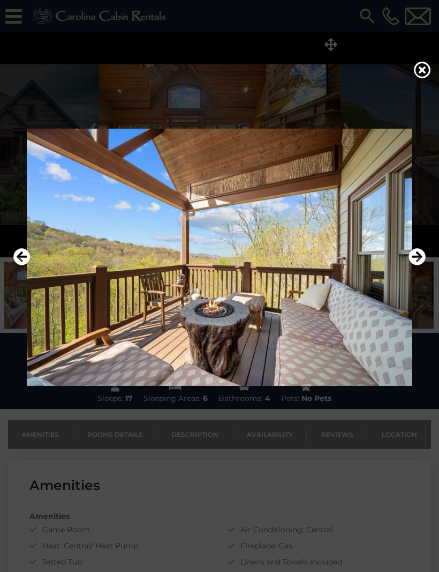
click at [420, 265] on icon "Next" at bounding box center [417, 256] width 17 height 17
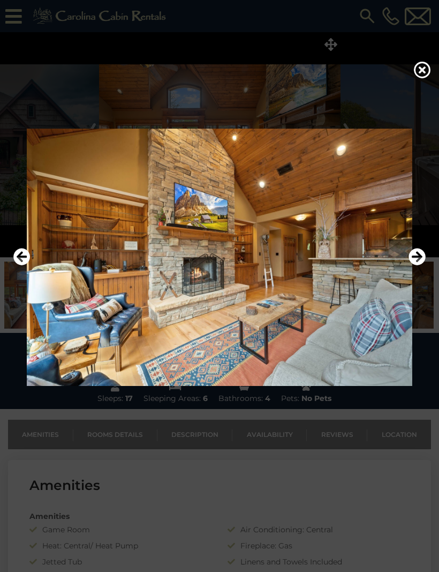
click at [418, 265] on icon "Next" at bounding box center [417, 256] width 17 height 17
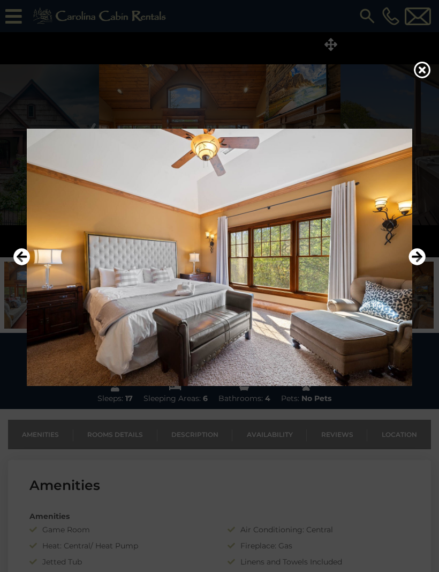
click at [418, 265] on icon "Next" at bounding box center [417, 256] width 17 height 17
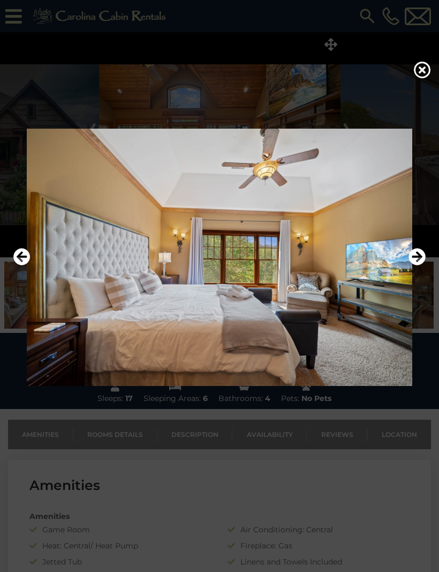
click at [417, 265] on icon "Next" at bounding box center [417, 256] width 17 height 17
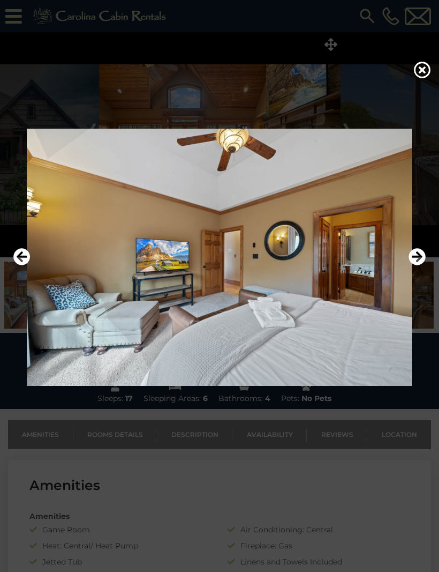
click at [416, 265] on icon "Next" at bounding box center [417, 256] width 17 height 17
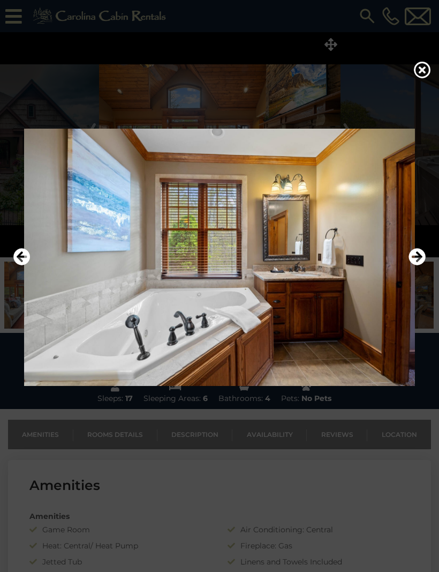
click at [417, 265] on icon "Next" at bounding box center [417, 256] width 17 height 17
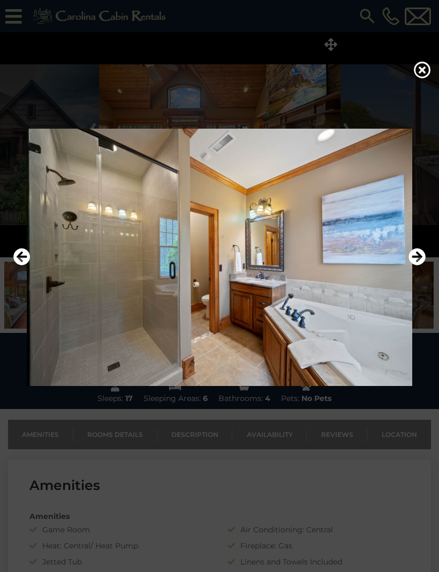
click at [417, 265] on icon "Next" at bounding box center [417, 256] width 17 height 17
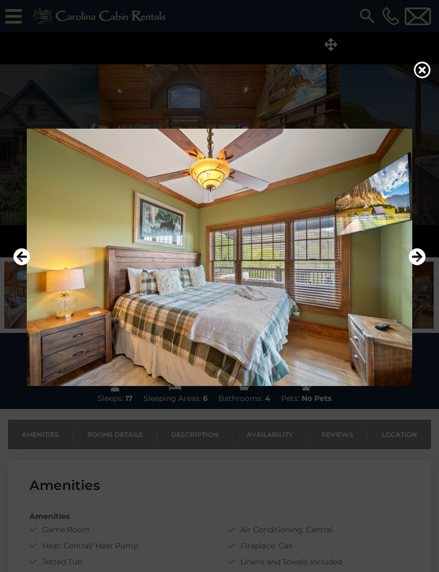
click at [416, 265] on icon "Next" at bounding box center [417, 256] width 17 height 17
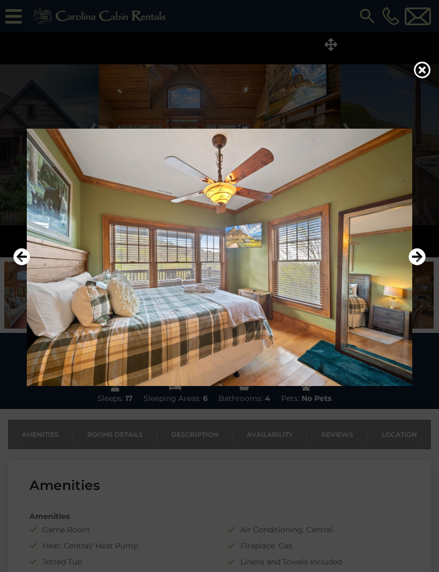
click at [416, 265] on icon "Next" at bounding box center [417, 256] width 17 height 17
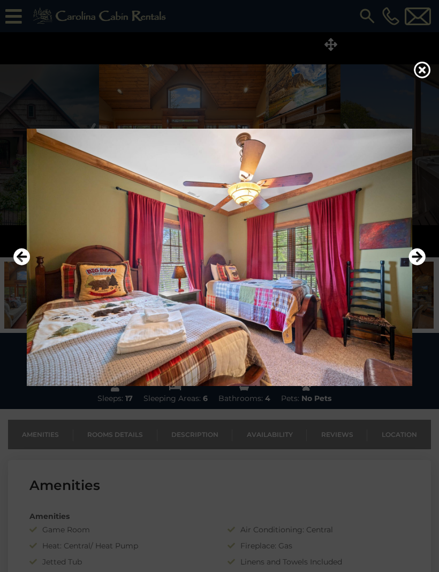
click at [412, 269] on button "Next" at bounding box center [417, 257] width 17 height 25
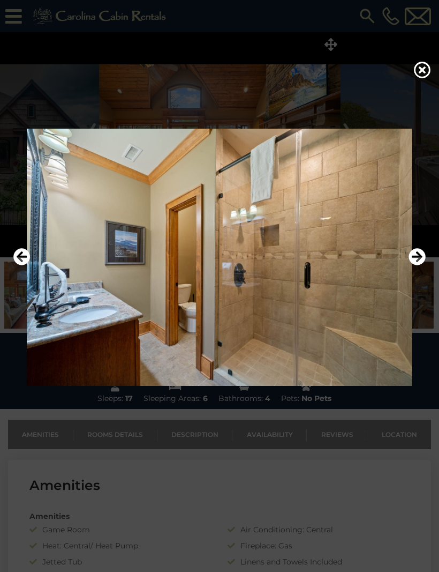
click at [22, 265] on icon "Previous" at bounding box center [21, 256] width 17 height 17
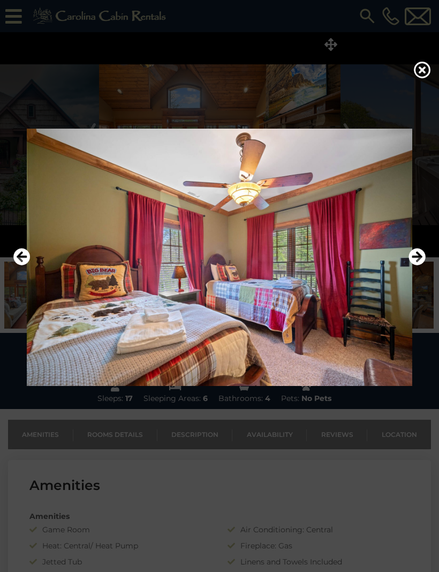
click at [416, 269] on button "Next" at bounding box center [417, 257] width 17 height 25
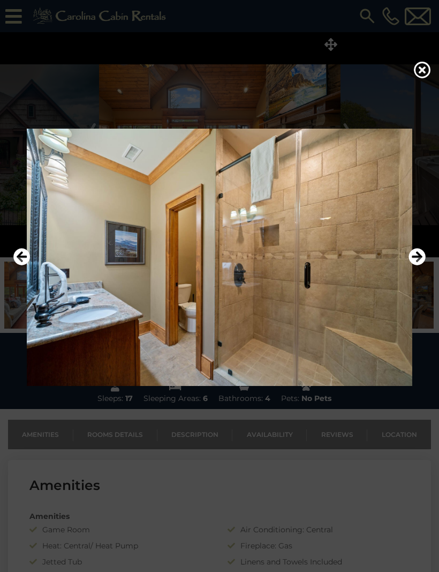
click at [417, 269] on button "Next" at bounding box center [417, 257] width 17 height 25
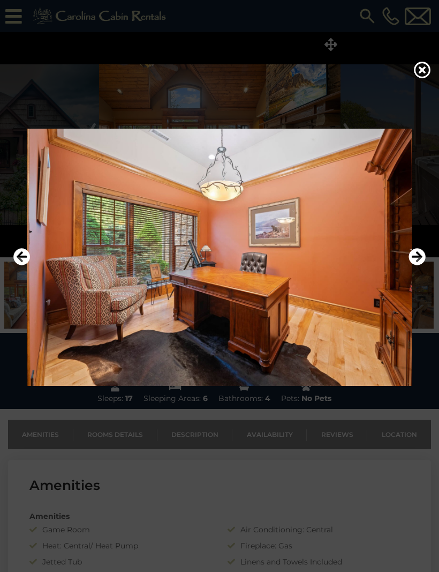
click at [419, 265] on icon "Next" at bounding box center [417, 256] width 17 height 17
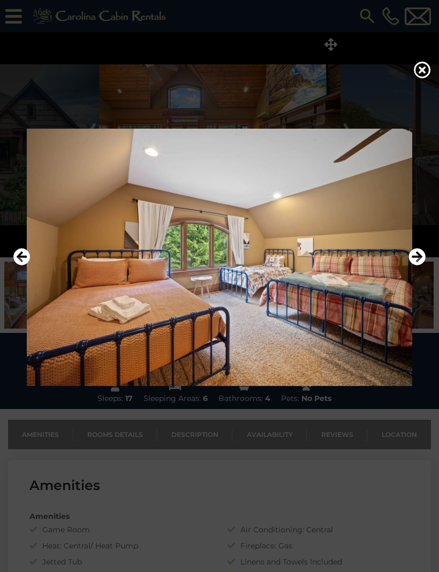
click at [414, 290] on img at bounding box center [220, 257] width 418 height 257
click at [412, 265] on icon "Next" at bounding box center [417, 256] width 17 height 17
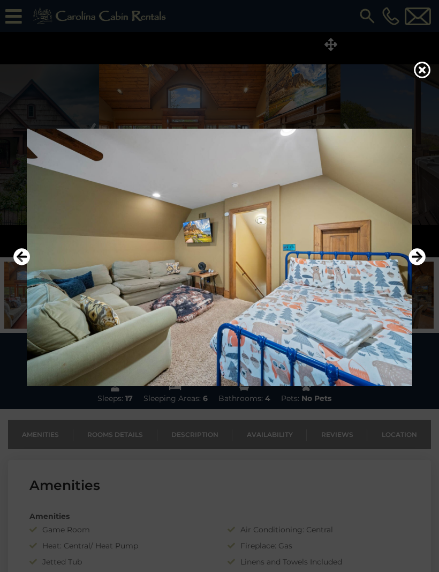
click at [23, 265] on icon "Previous" at bounding box center [21, 256] width 17 height 17
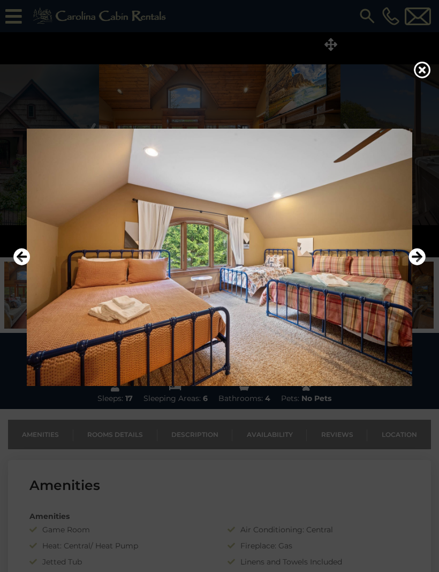
click at [414, 265] on icon "Next" at bounding box center [417, 256] width 17 height 17
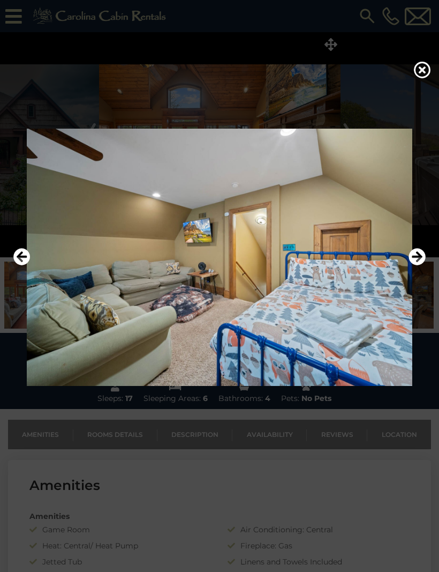
click at [411, 265] on icon "Next" at bounding box center [417, 256] width 17 height 17
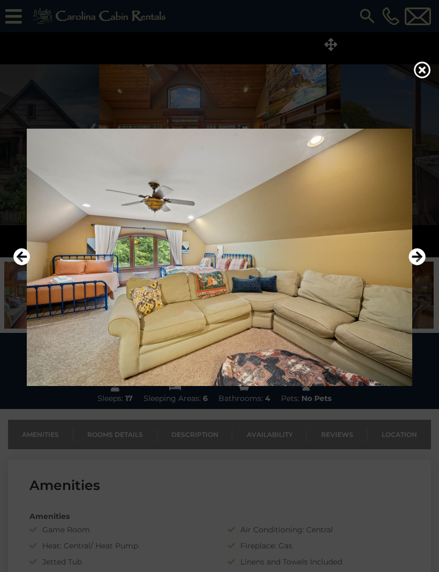
click at [418, 265] on icon "Next" at bounding box center [417, 256] width 17 height 17
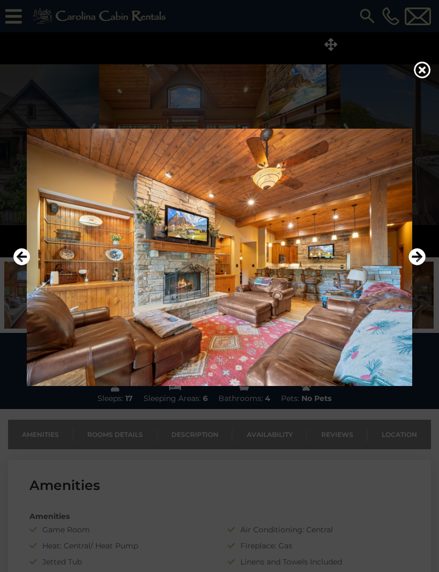
click at [413, 265] on icon "Next" at bounding box center [417, 256] width 17 height 17
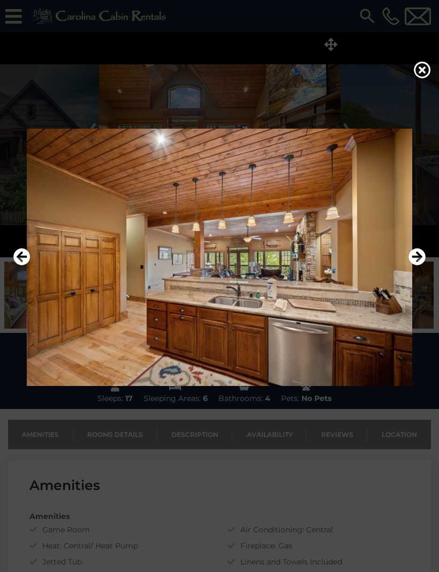
click at [410, 269] on button "Next" at bounding box center [417, 257] width 17 height 25
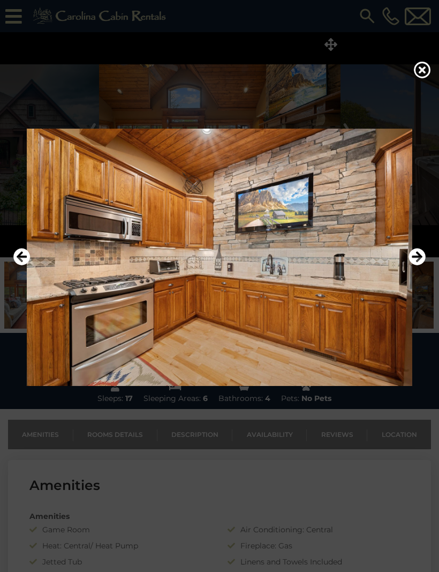
click at [413, 269] on button "Next" at bounding box center [417, 257] width 17 height 25
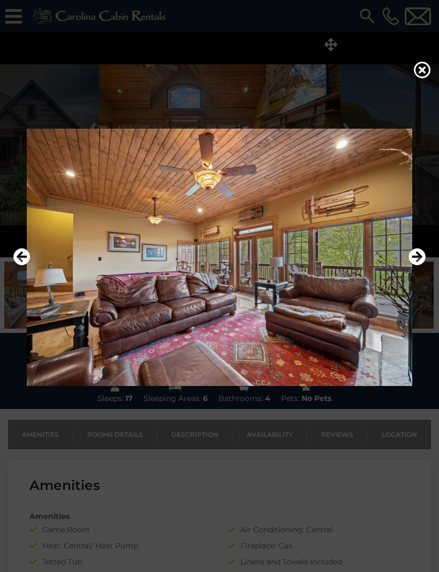
click at [418, 265] on icon "Next" at bounding box center [417, 256] width 17 height 17
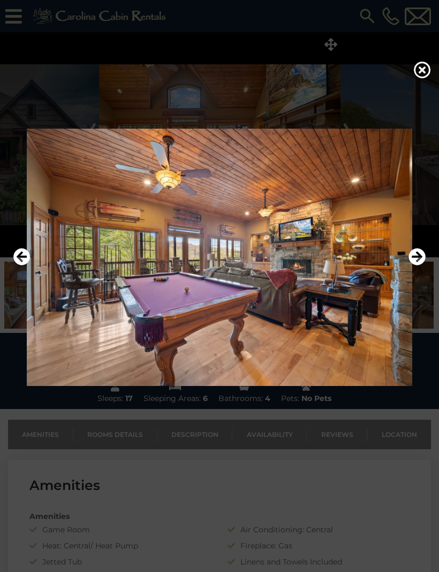
click at [418, 265] on icon "Next" at bounding box center [417, 256] width 17 height 17
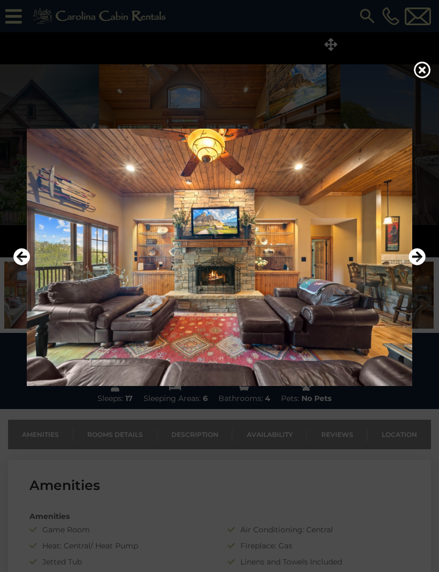
click at [409, 265] on icon "Next" at bounding box center [417, 256] width 17 height 17
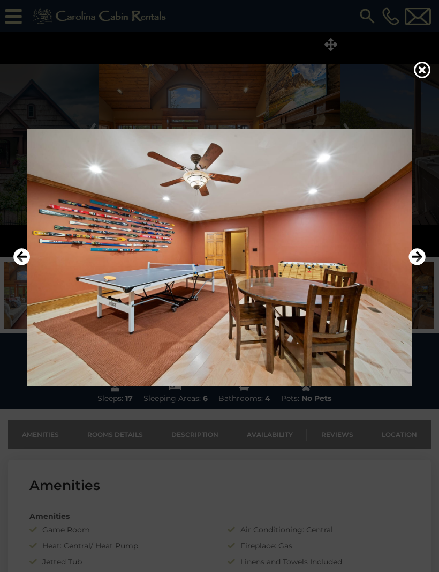
click at [406, 280] on img at bounding box center [220, 257] width 418 height 257
click at [415, 265] on icon "Next" at bounding box center [417, 256] width 17 height 17
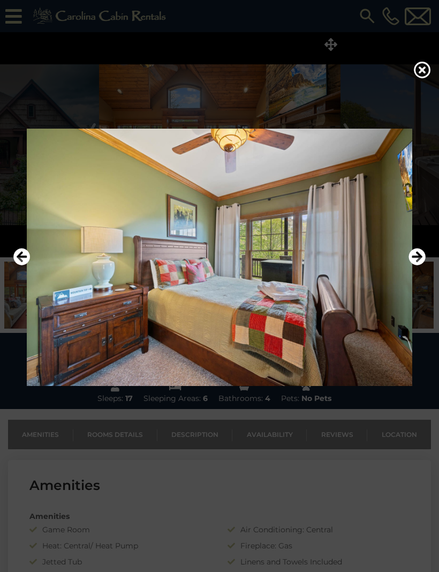
click at [413, 265] on icon "Next" at bounding box center [417, 256] width 17 height 17
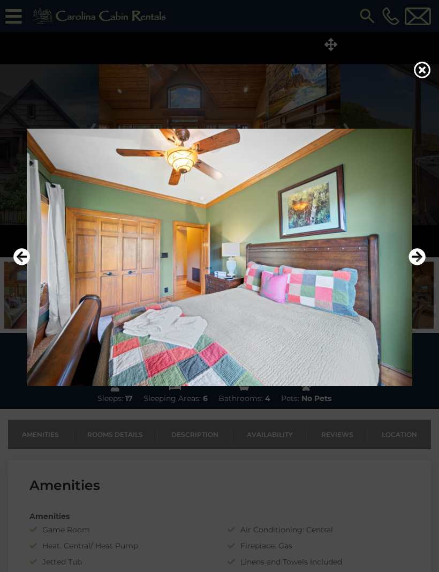
click at [412, 265] on icon "Next" at bounding box center [417, 256] width 17 height 17
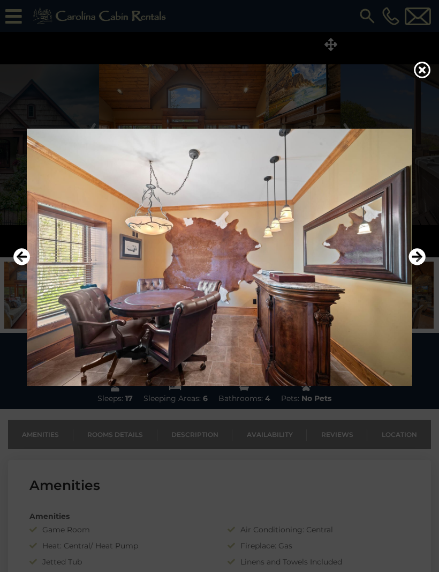
click at [411, 265] on icon "Next" at bounding box center [417, 256] width 17 height 17
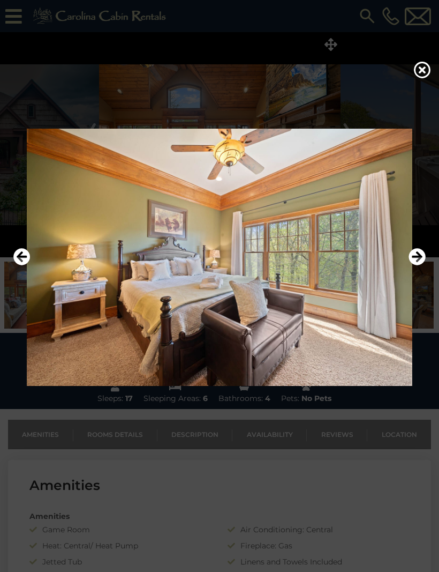
click at [411, 265] on icon "Next" at bounding box center [417, 256] width 17 height 17
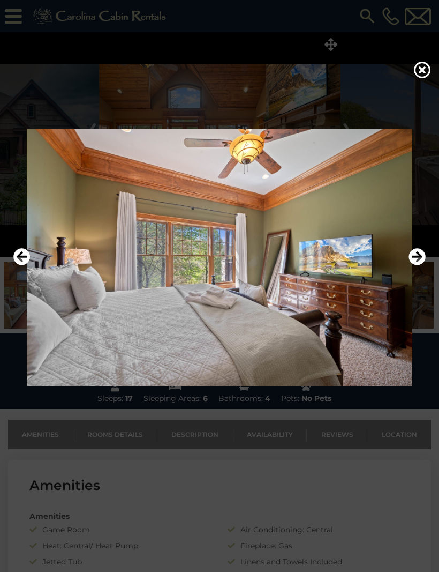
click at [410, 265] on icon "Next" at bounding box center [417, 256] width 17 height 17
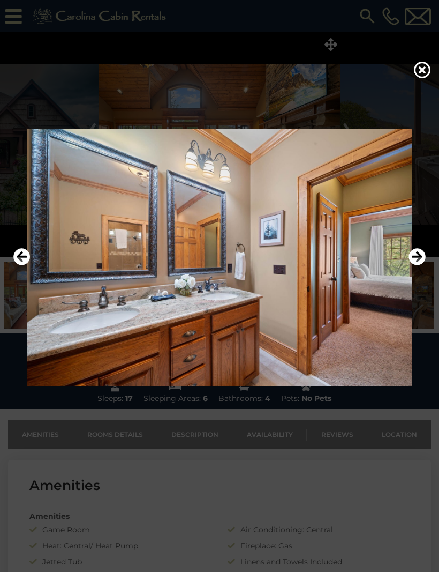
click at [416, 265] on icon "Next" at bounding box center [417, 256] width 17 height 17
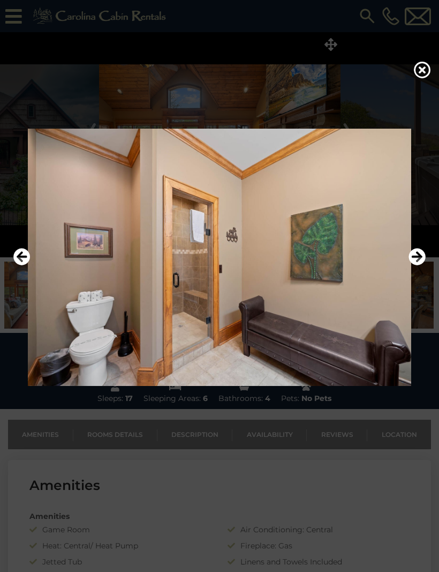
click at [411, 265] on icon "Next" at bounding box center [417, 256] width 17 height 17
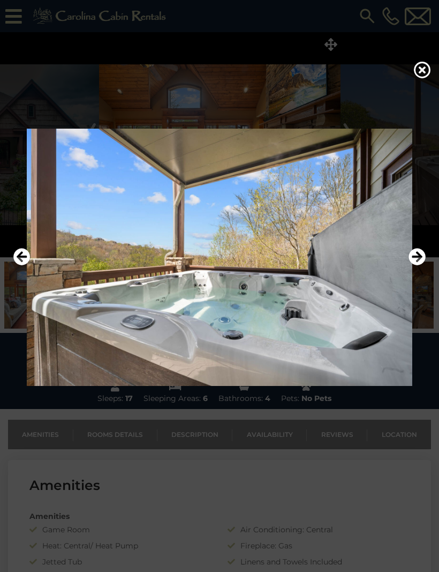
click at [414, 265] on icon "Next" at bounding box center [417, 256] width 17 height 17
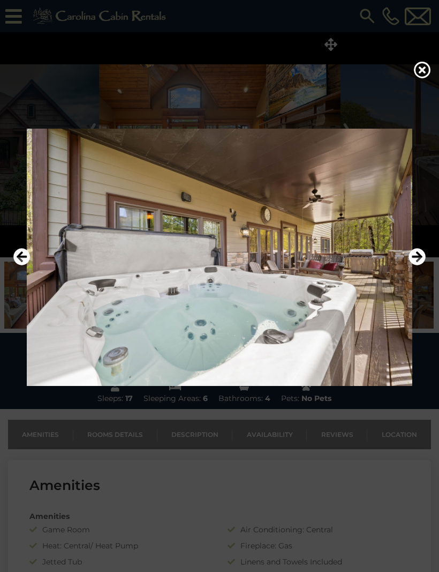
click at [405, 279] on img at bounding box center [220, 257] width 418 height 257
click at [412, 265] on icon "Next" at bounding box center [417, 256] width 17 height 17
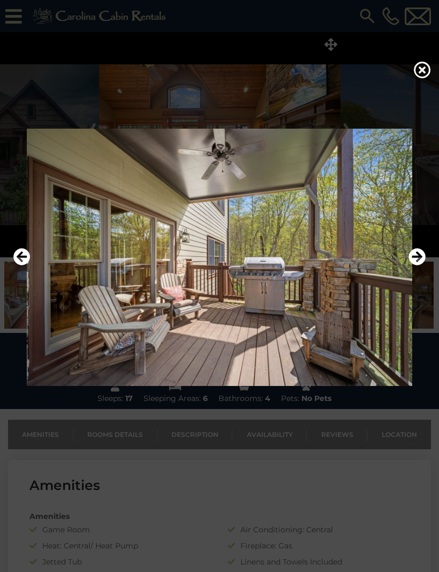
click at [410, 265] on icon "Next" at bounding box center [417, 256] width 17 height 17
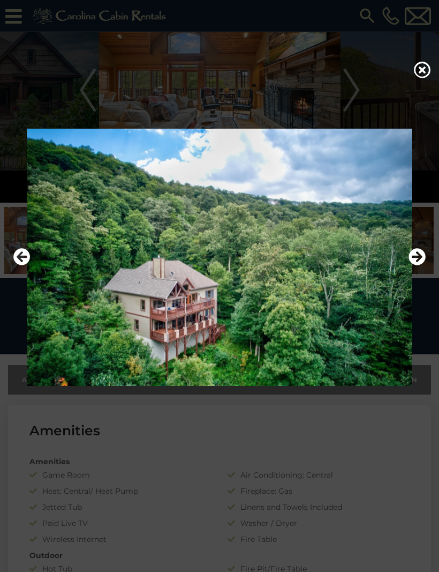
scroll to position [76, 0]
click at [257, 349] on img at bounding box center [220, 257] width 418 height 257
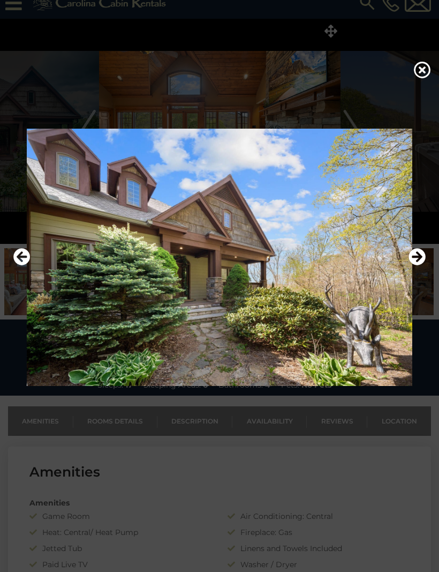
scroll to position [14, 0]
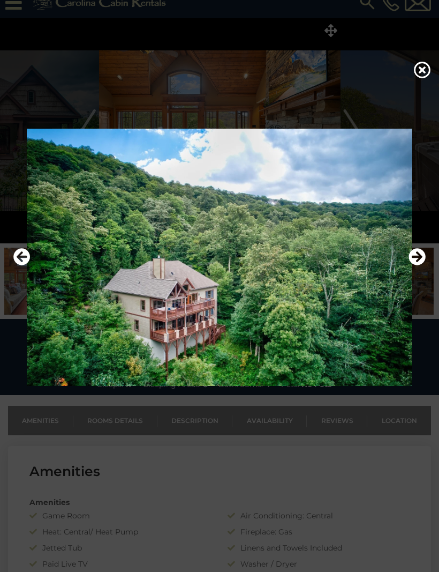
click at [24, 261] on button "Previous" at bounding box center [21, 257] width 17 height 25
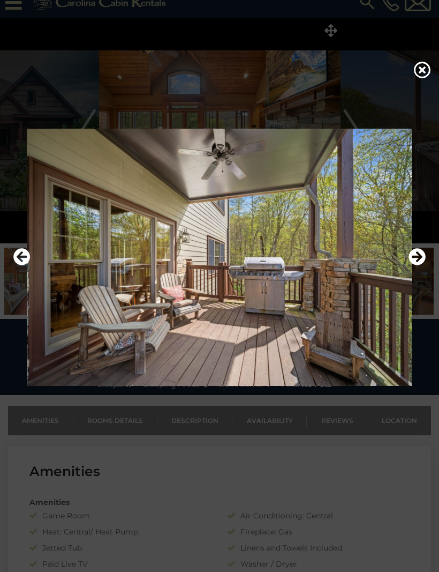
click at [422, 265] on icon "Next" at bounding box center [417, 256] width 17 height 17
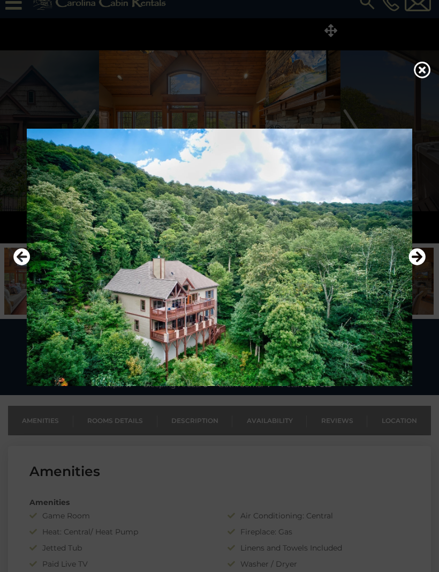
click at [423, 265] on icon "Next" at bounding box center [417, 256] width 17 height 17
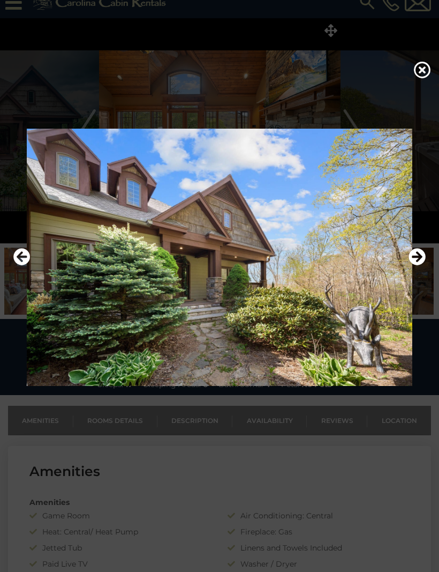
click at [420, 265] on icon "Next" at bounding box center [417, 256] width 17 height 17
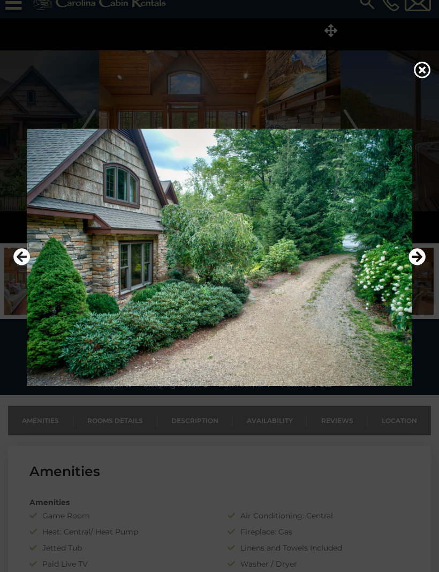
click at [27, 265] on icon "Previous" at bounding box center [21, 256] width 17 height 17
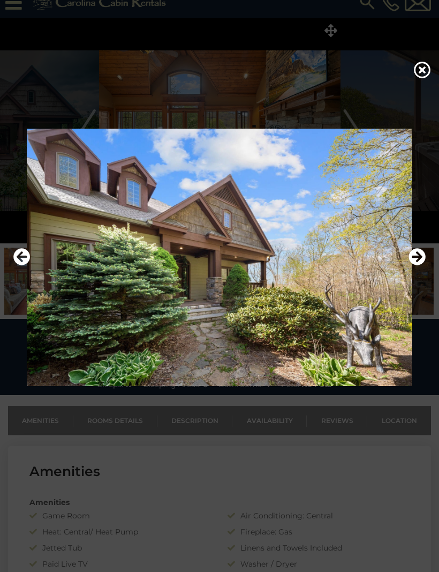
click at [420, 265] on icon "Next" at bounding box center [417, 256] width 17 height 17
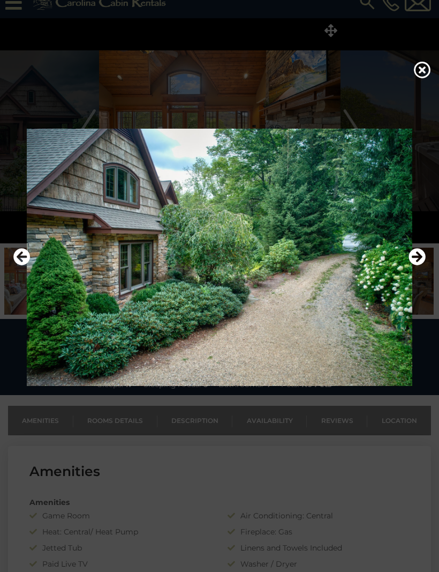
click at [427, 273] on img at bounding box center [220, 257] width 418 height 257
click at [422, 269] on button "Next" at bounding box center [417, 257] width 17 height 25
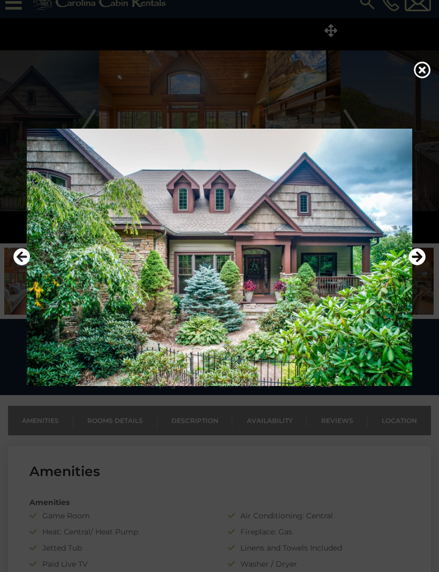
click at [420, 265] on icon "Next" at bounding box center [417, 256] width 17 height 17
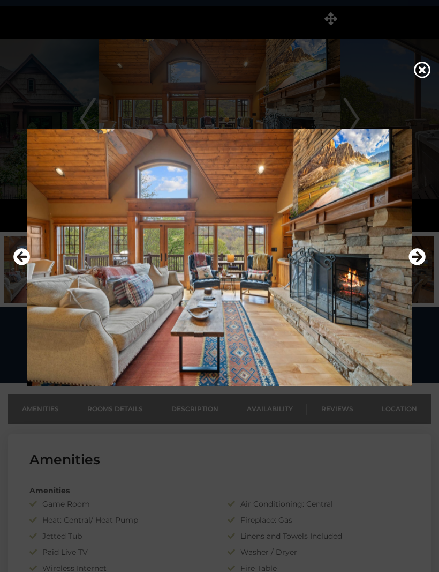
scroll to position [26, 0]
click at [417, 78] on icon at bounding box center [422, 69] width 17 height 17
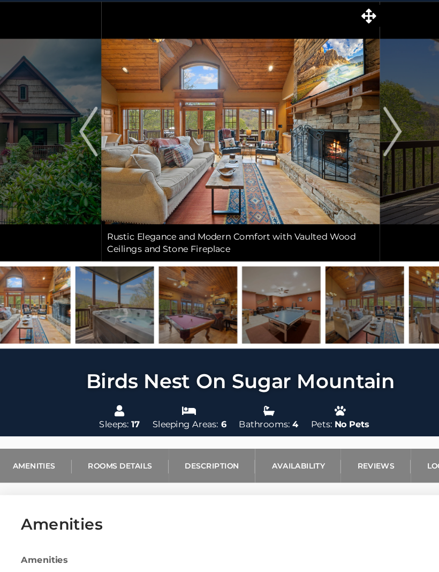
scroll to position [0, 0]
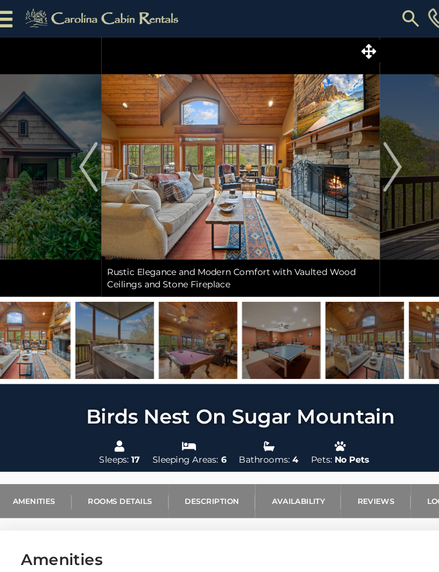
click at [328, 54] on img at bounding box center [220, 144] width 242 height 225
click at [325, 48] on icon at bounding box center [331, 44] width 13 height 13
